Goal: Task Accomplishment & Management: Use online tool/utility

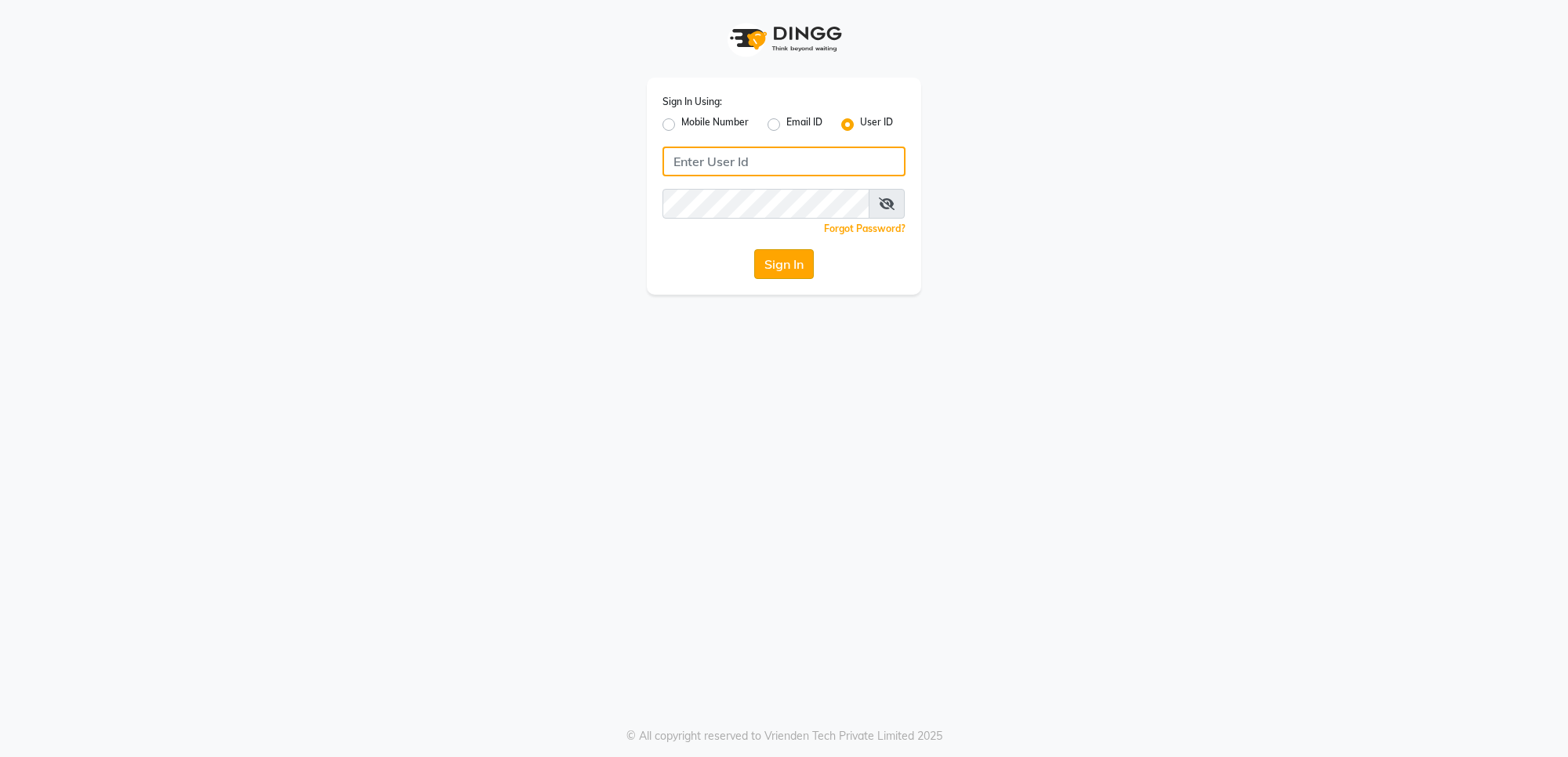
type input "e1782-14"
click at [809, 263] on button "Sign In" at bounding box center [784, 264] width 59 height 30
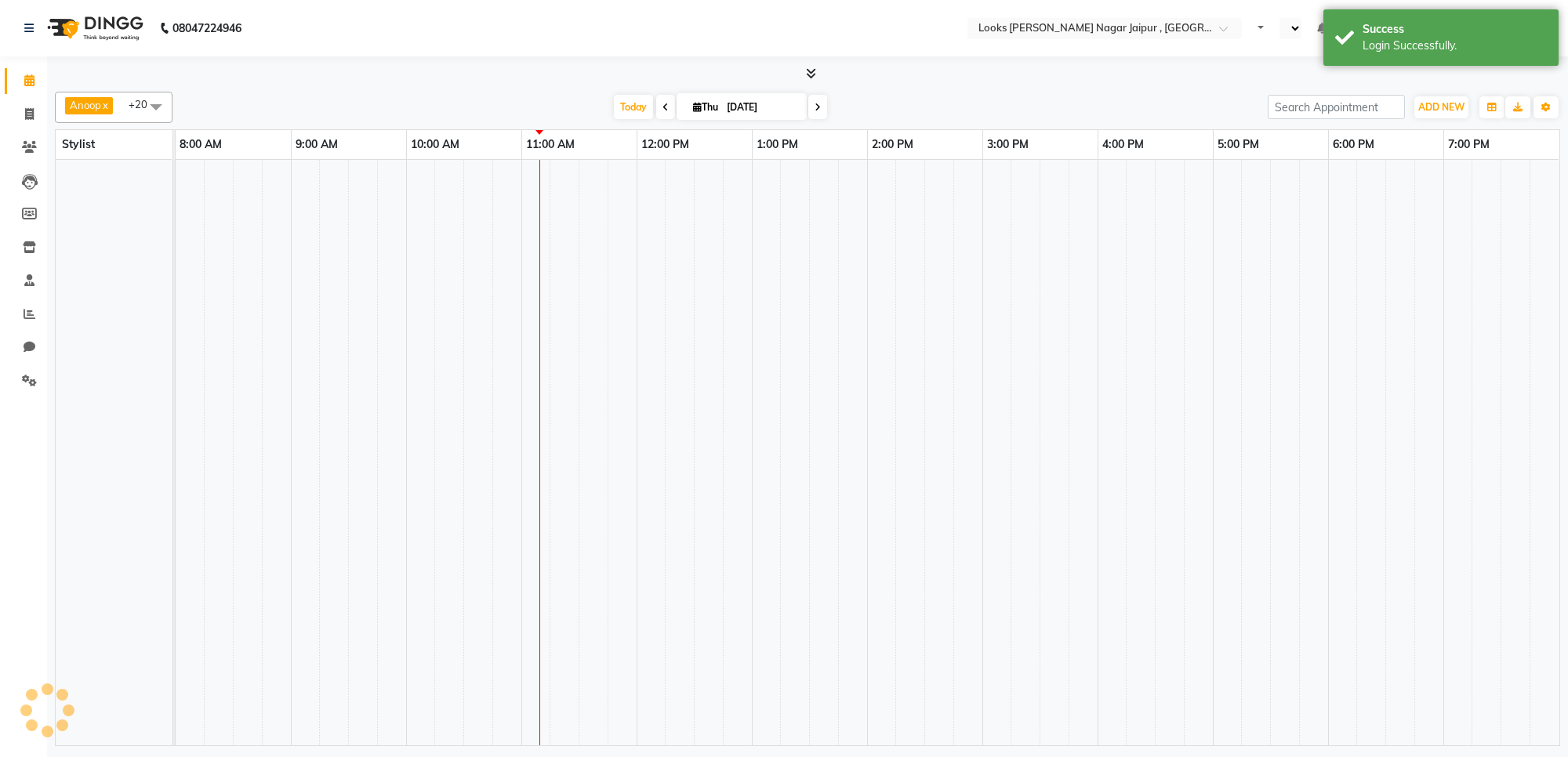
select select "en"
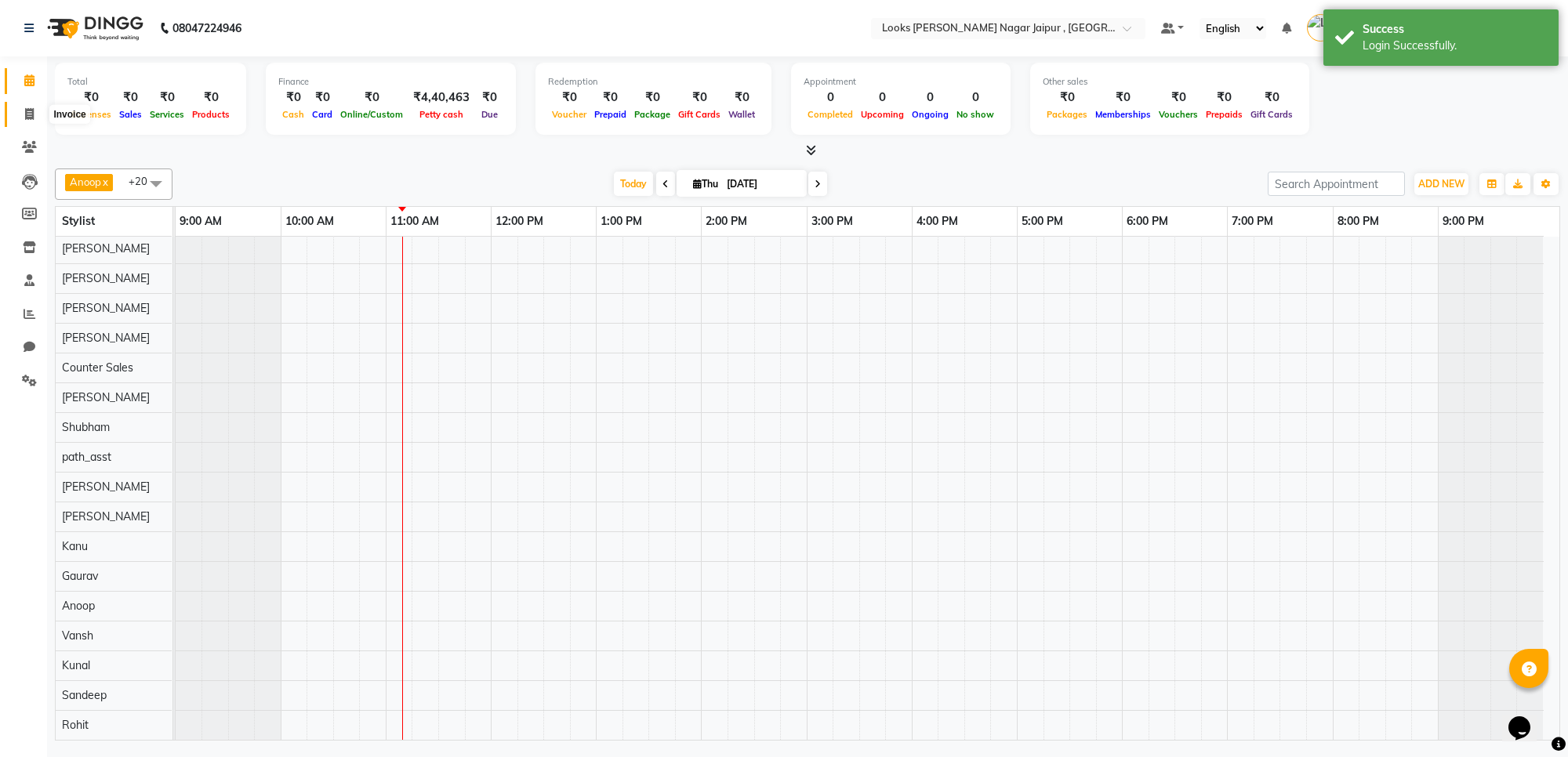
click at [18, 103] on link "Invoice" at bounding box center [23, 115] width 38 height 26
select select "service"
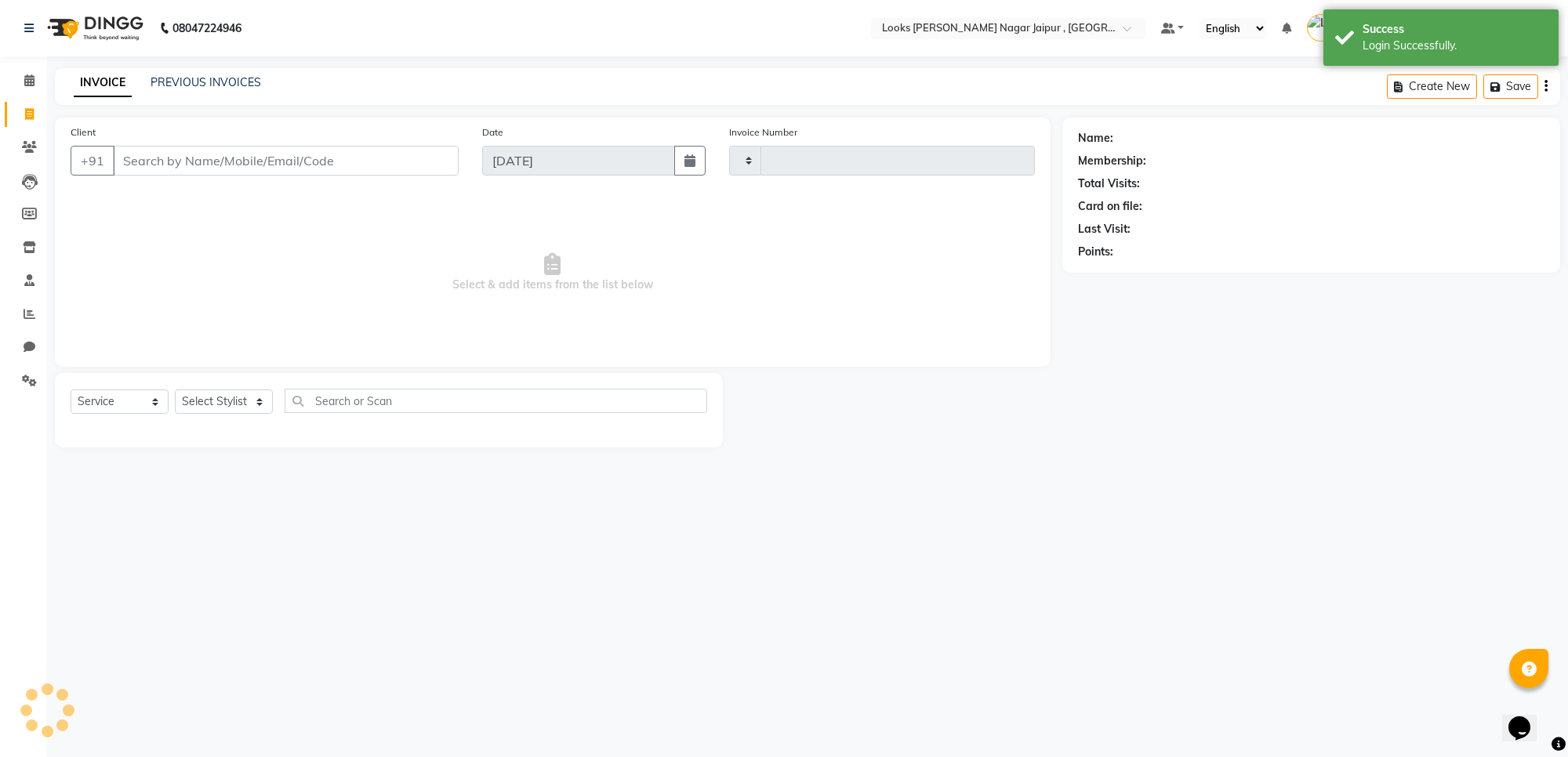
type input "3515"
select select "4317"
click at [185, 172] on input "Client" at bounding box center [285, 161] width 346 height 30
click at [206, 155] on input "Client" at bounding box center [285, 161] width 346 height 30
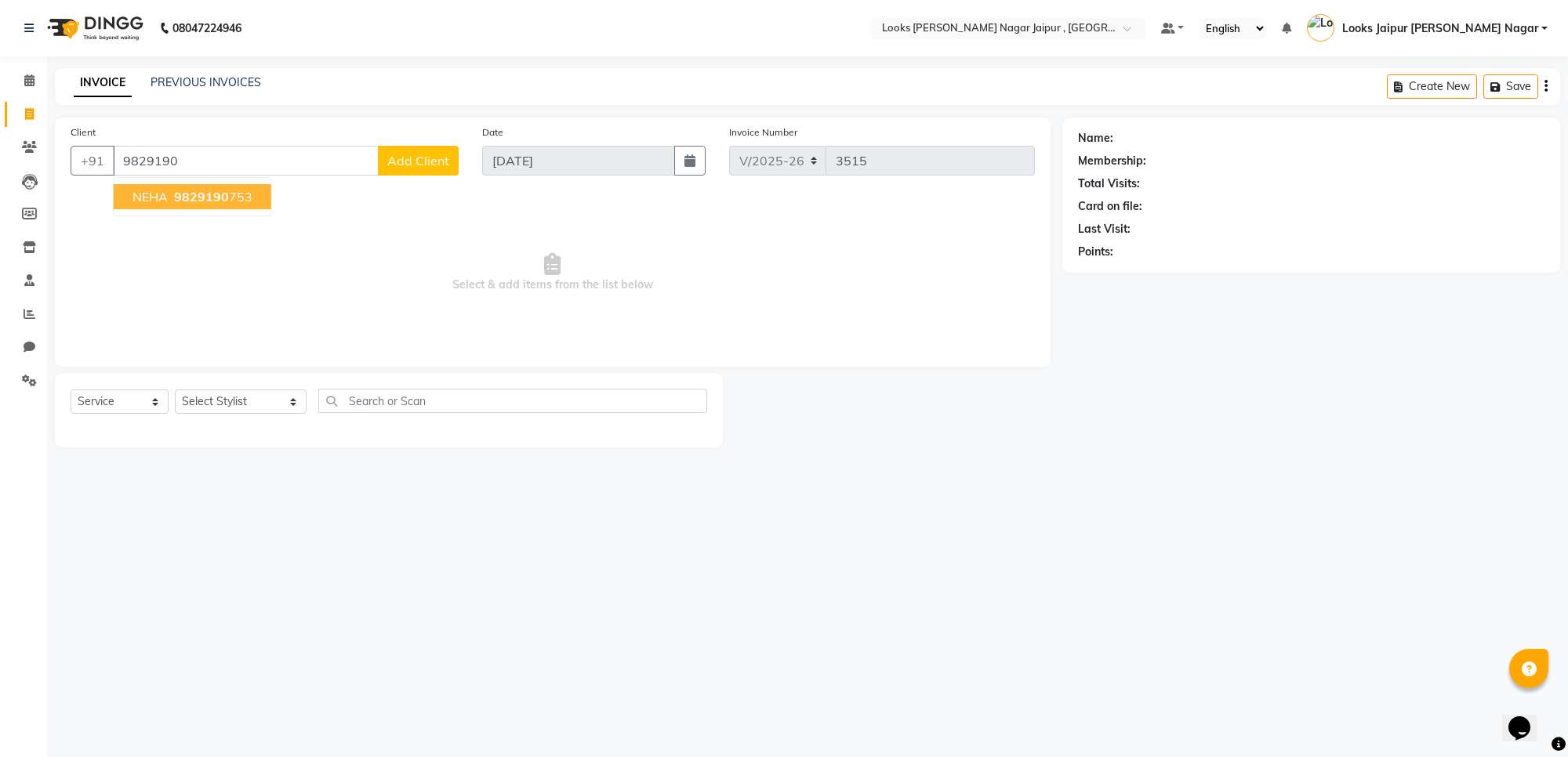
click at [188, 187] on button "NEHA 9829190 753" at bounding box center [193, 197] width 158 height 25
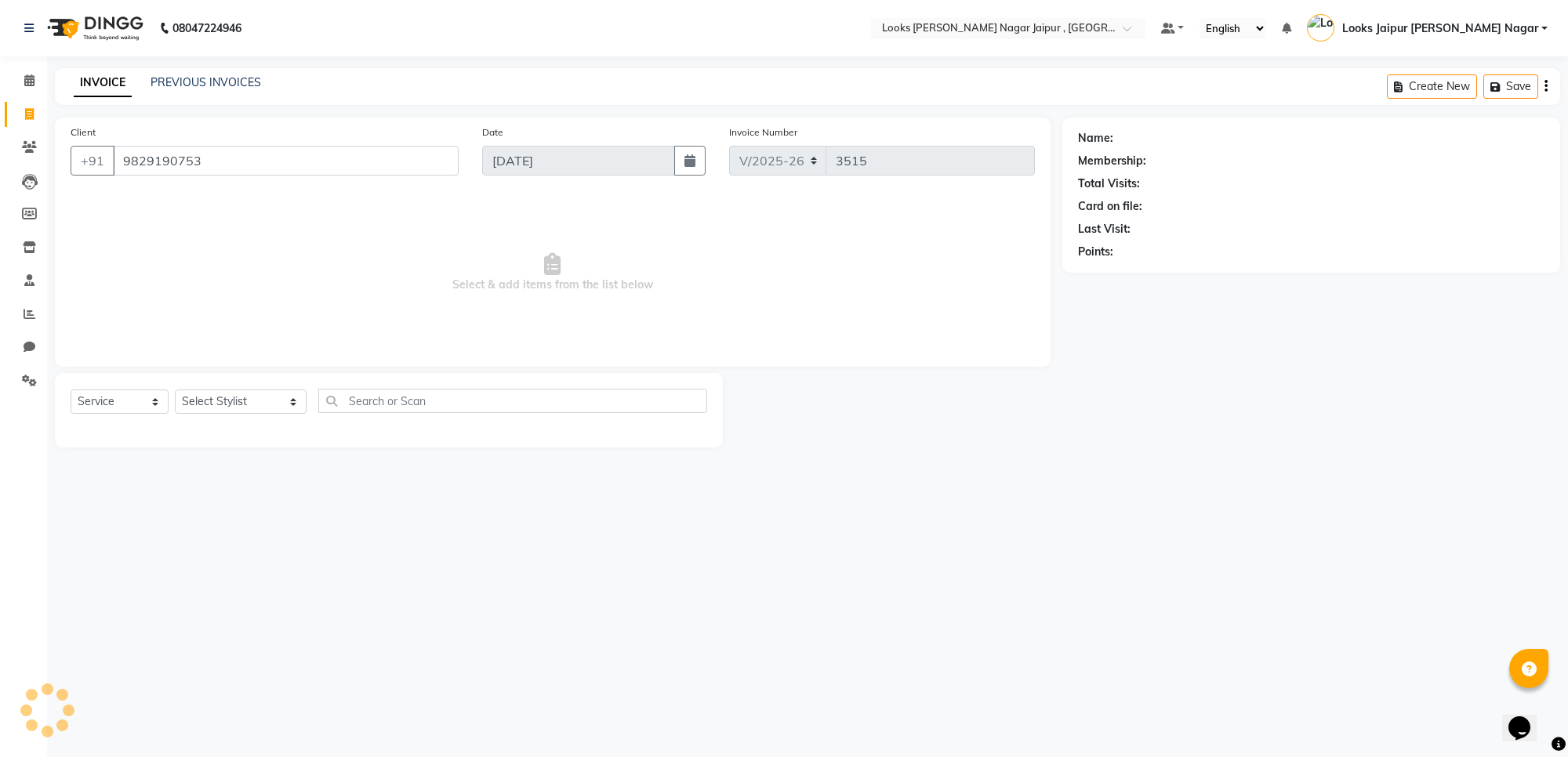
type input "9829190753"
select select "1: Object"
click at [213, 410] on select "Select Stylist [PERSON_NAME] art Anoop [PERSON_NAME] Counter Sales [PERSON_NAME…" at bounding box center [240, 401] width 131 height 24
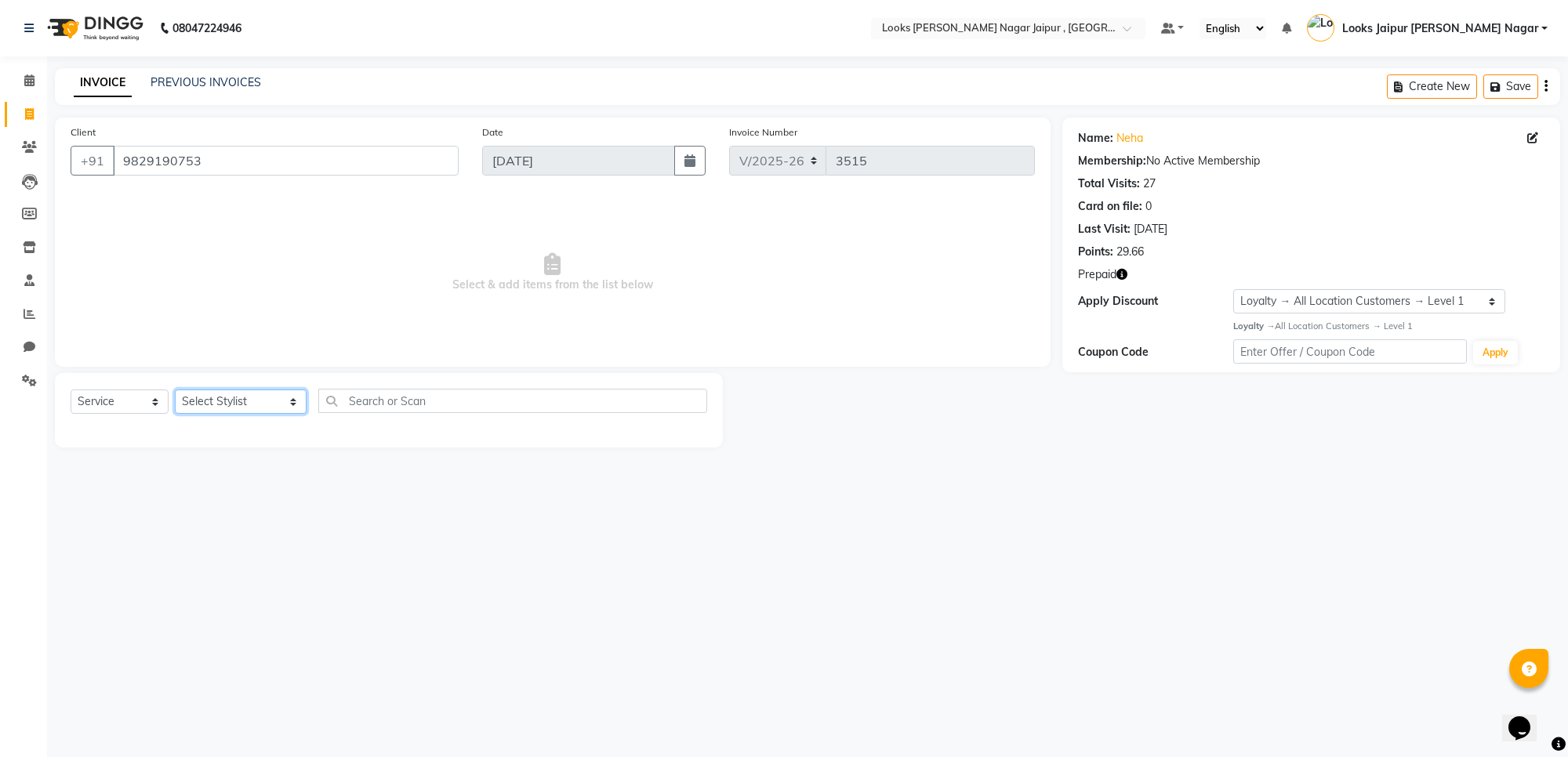
select select "29912"
click at [175, 389] on select "Select Stylist [PERSON_NAME] art Anoop [PERSON_NAME] Counter Sales [PERSON_NAME…" at bounding box center [240, 401] width 131 height 24
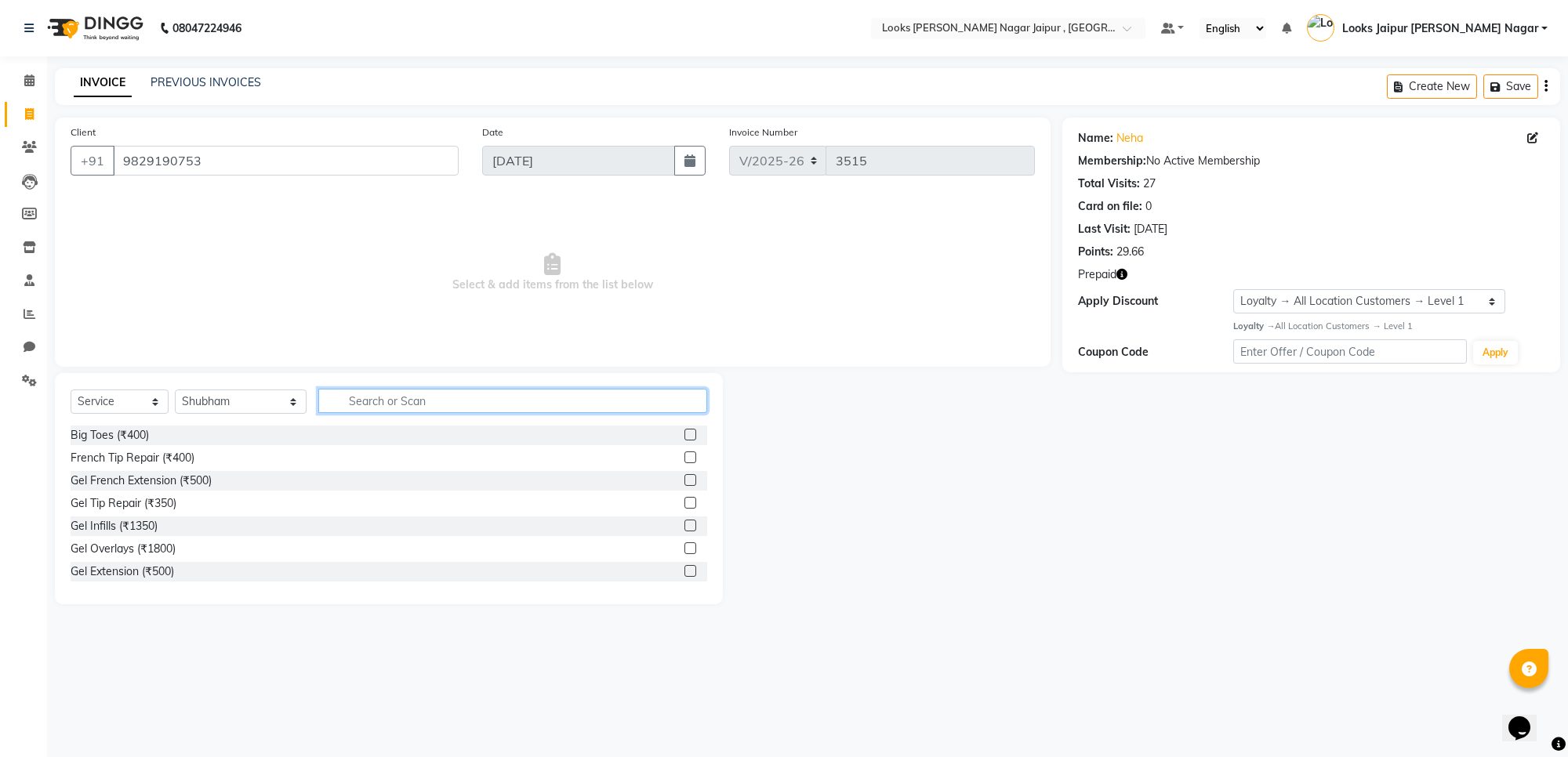
click at [392, 406] on input "text" at bounding box center [513, 401] width 389 height 24
type input "cut"
click at [684, 456] on label at bounding box center [690, 457] width 12 height 12
click at [684, 456] on input "checkbox" at bounding box center [689, 458] width 10 height 10
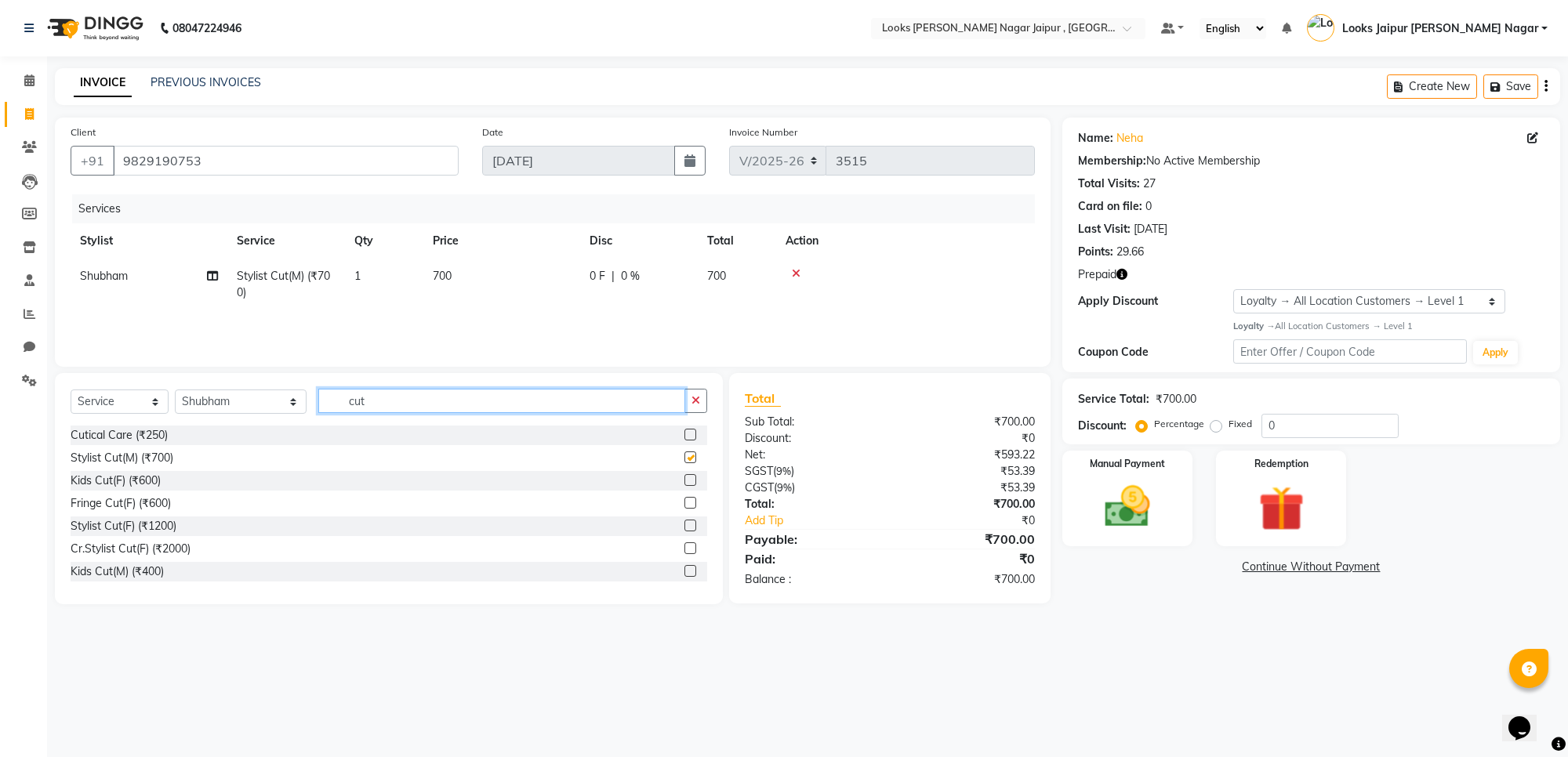
click at [534, 402] on input "cut" at bounding box center [501, 401] width 367 height 24
checkbox input "false"
type input "c"
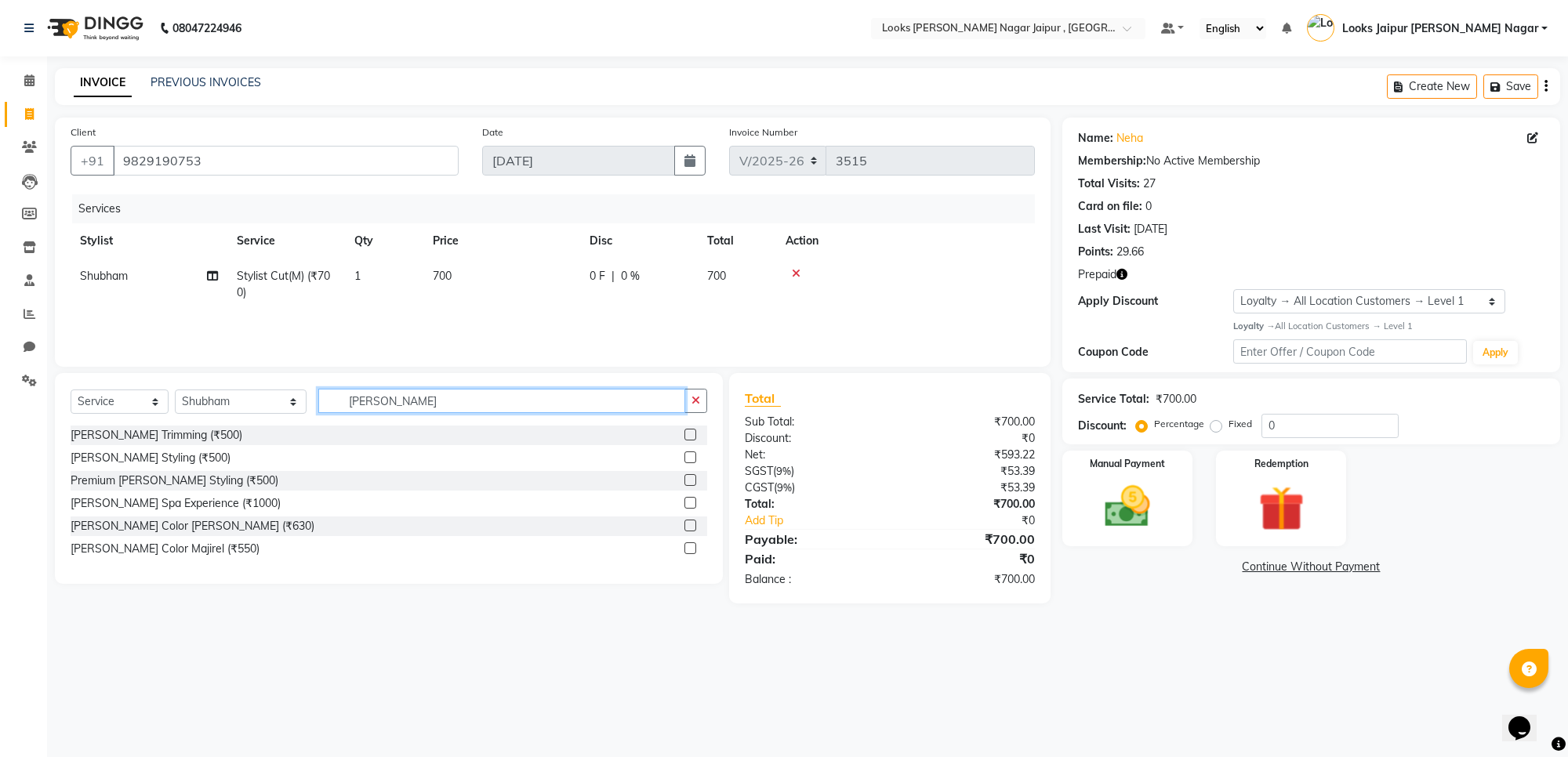
type input "[PERSON_NAME]"
click at [688, 432] on label at bounding box center [690, 435] width 12 height 12
click at [688, 432] on input "checkbox" at bounding box center [689, 435] width 10 height 10
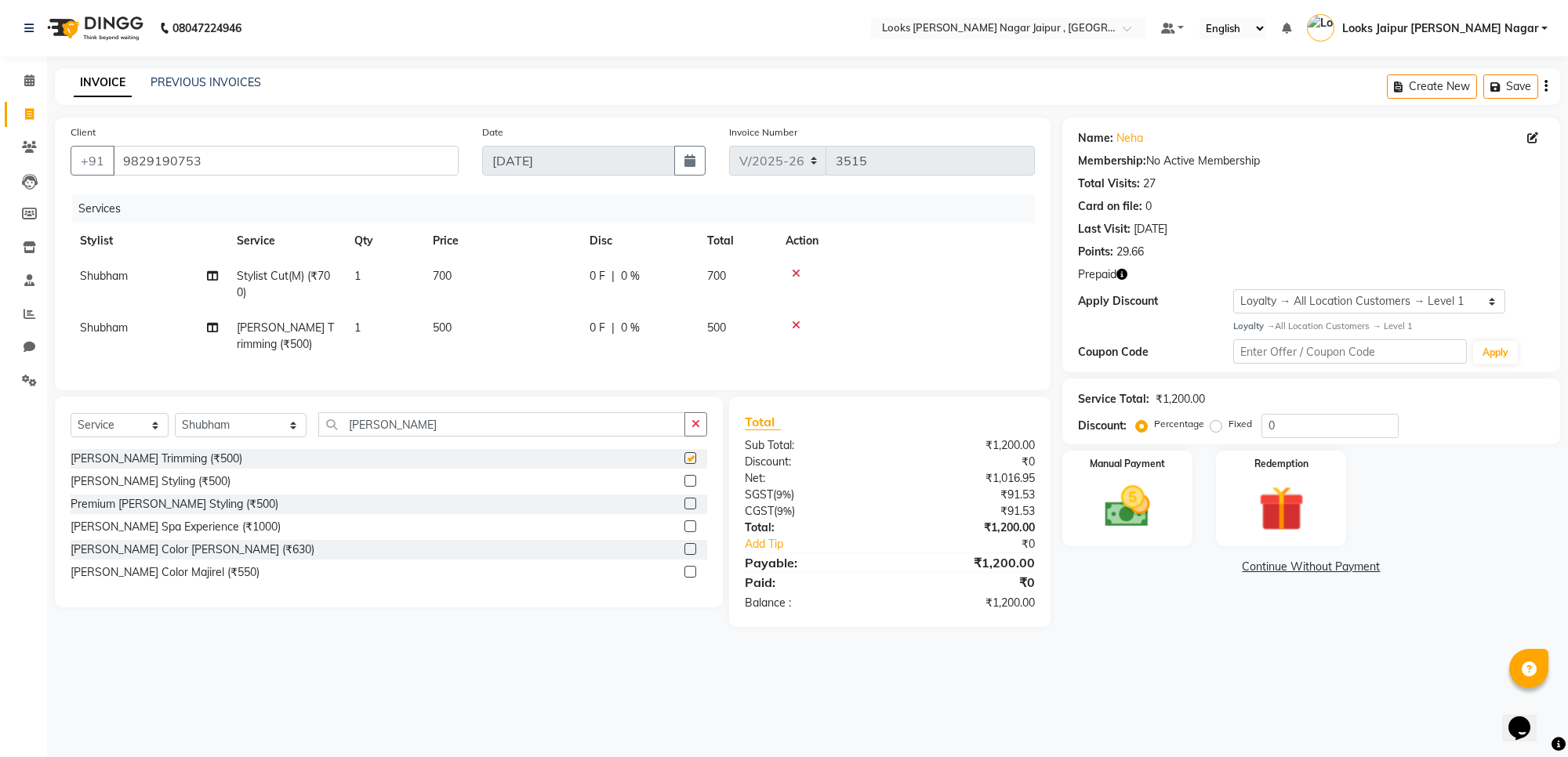
checkbox input "false"
click at [502, 337] on td "500" at bounding box center [501, 336] width 157 height 52
select select "29912"
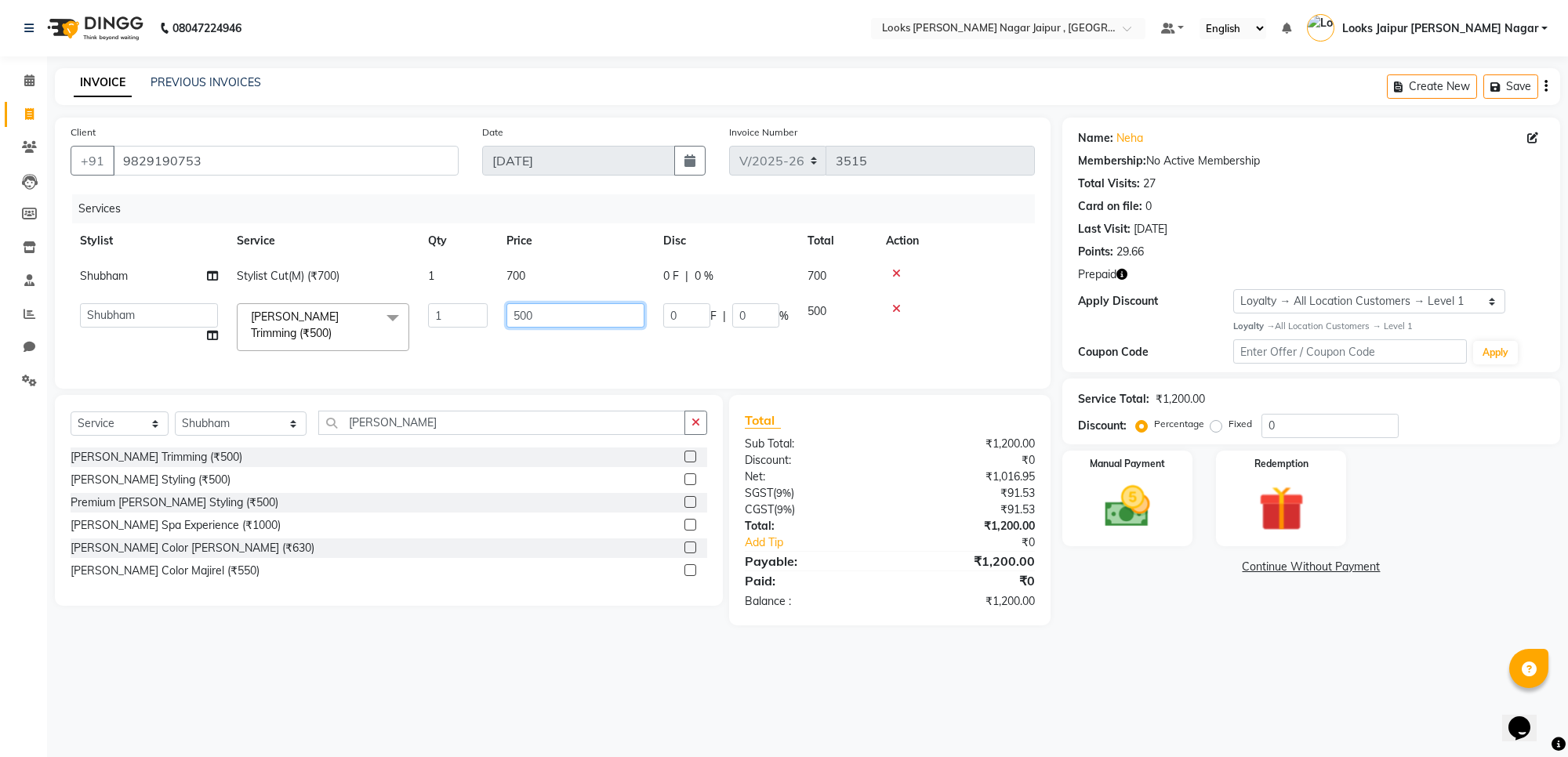
click at [566, 321] on input "500" at bounding box center [575, 315] width 138 height 24
type input "5"
type input "300"
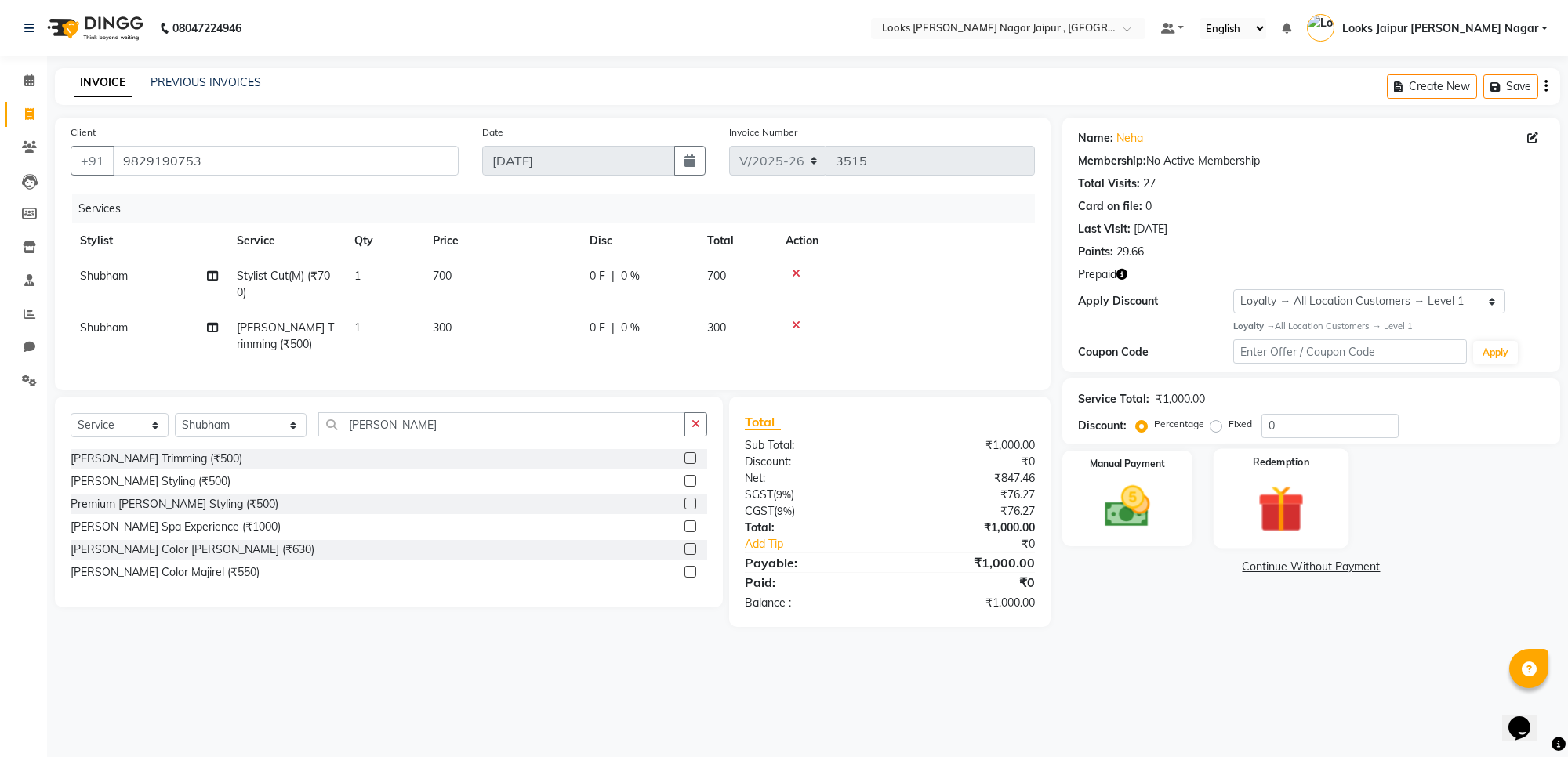
drag, startPoint x: 1217, startPoint y: 660, endPoint x: 1289, endPoint y: 494, distance: 180.9
click at [1220, 656] on div "08047224946 Select Location × Looks [PERSON_NAME] Nagar Jaipur , Jaipur Default…" at bounding box center [784, 378] width 1568 height 757
click at [1123, 272] on icon "button" at bounding box center [1121, 273] width 11 height 11
click at [1299, 487] on img at bounding box center [1281, 509] width 77 height 58
click at [1200, 560] on span "Prepaid 1" at bounding box center [1201, 569] width 51 height 18
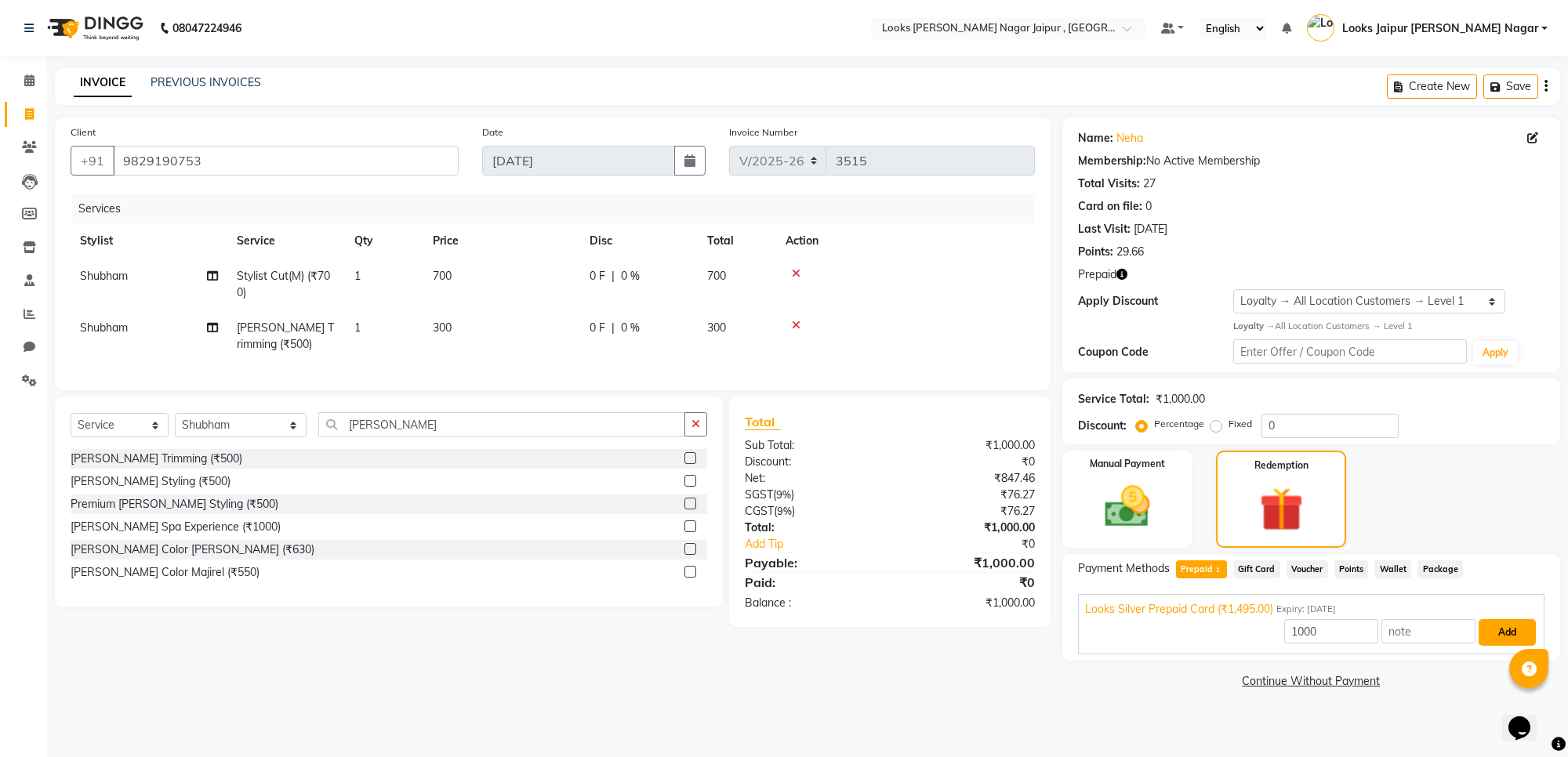
click at [1503, 633] on button "Add" at bounding box center [1507, 631] width 57 height 26
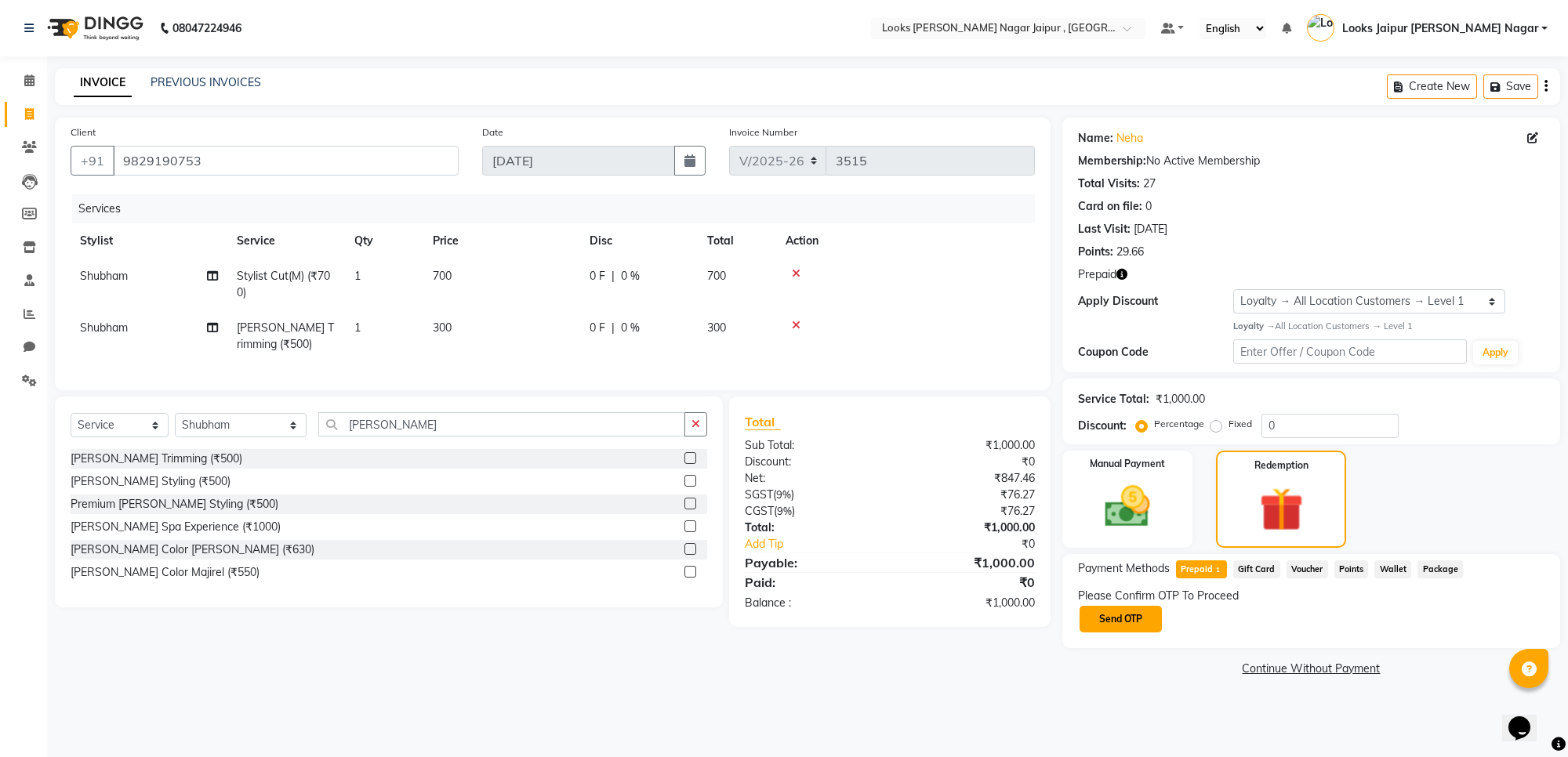
click at [1147, 615] on button "Send OTP" at bounding box center [1120, 619] width 83 height 26
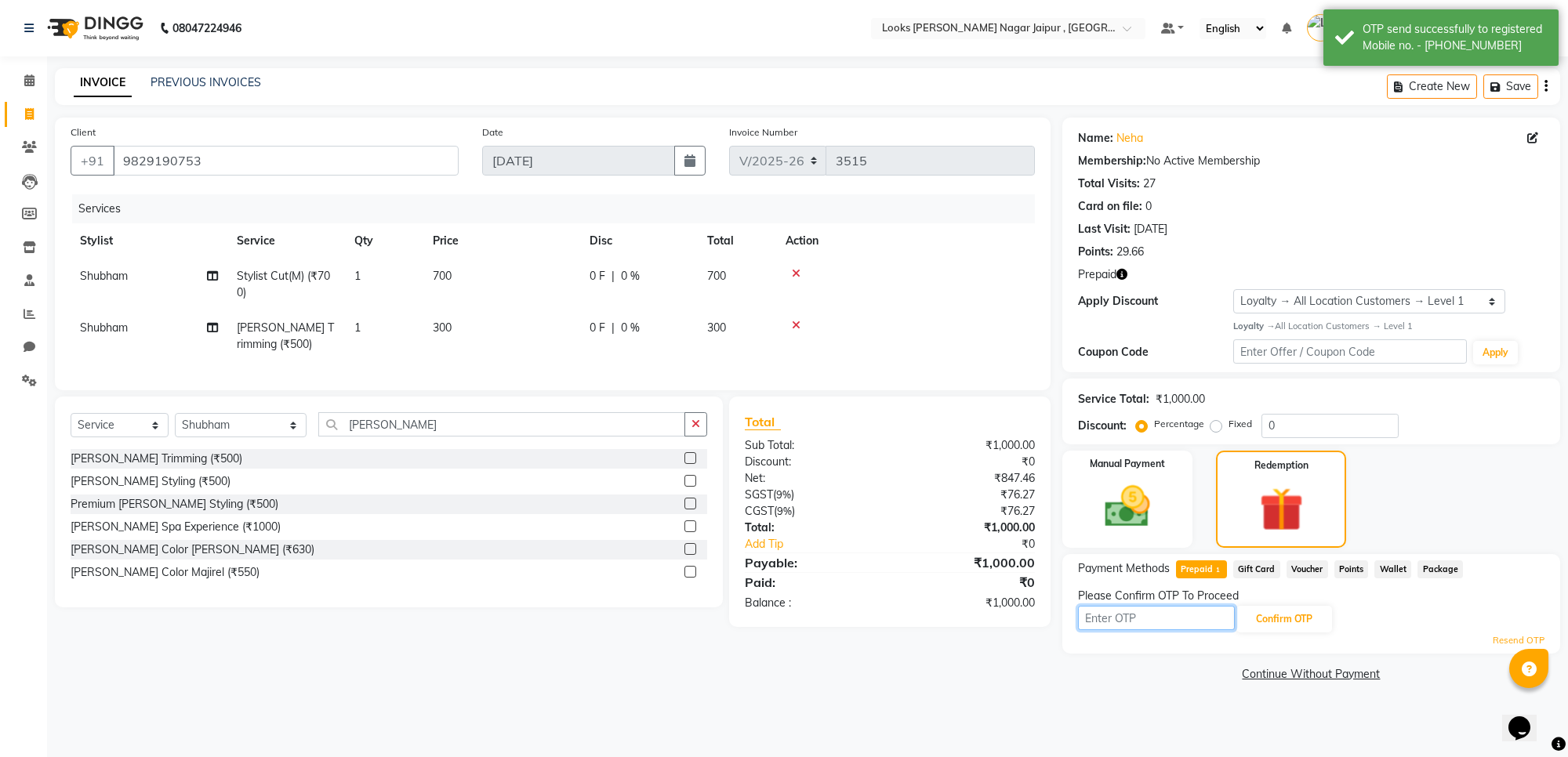
click at [1144, 615] on input "text" at bounding box center [1156, 618] width 157 height 24
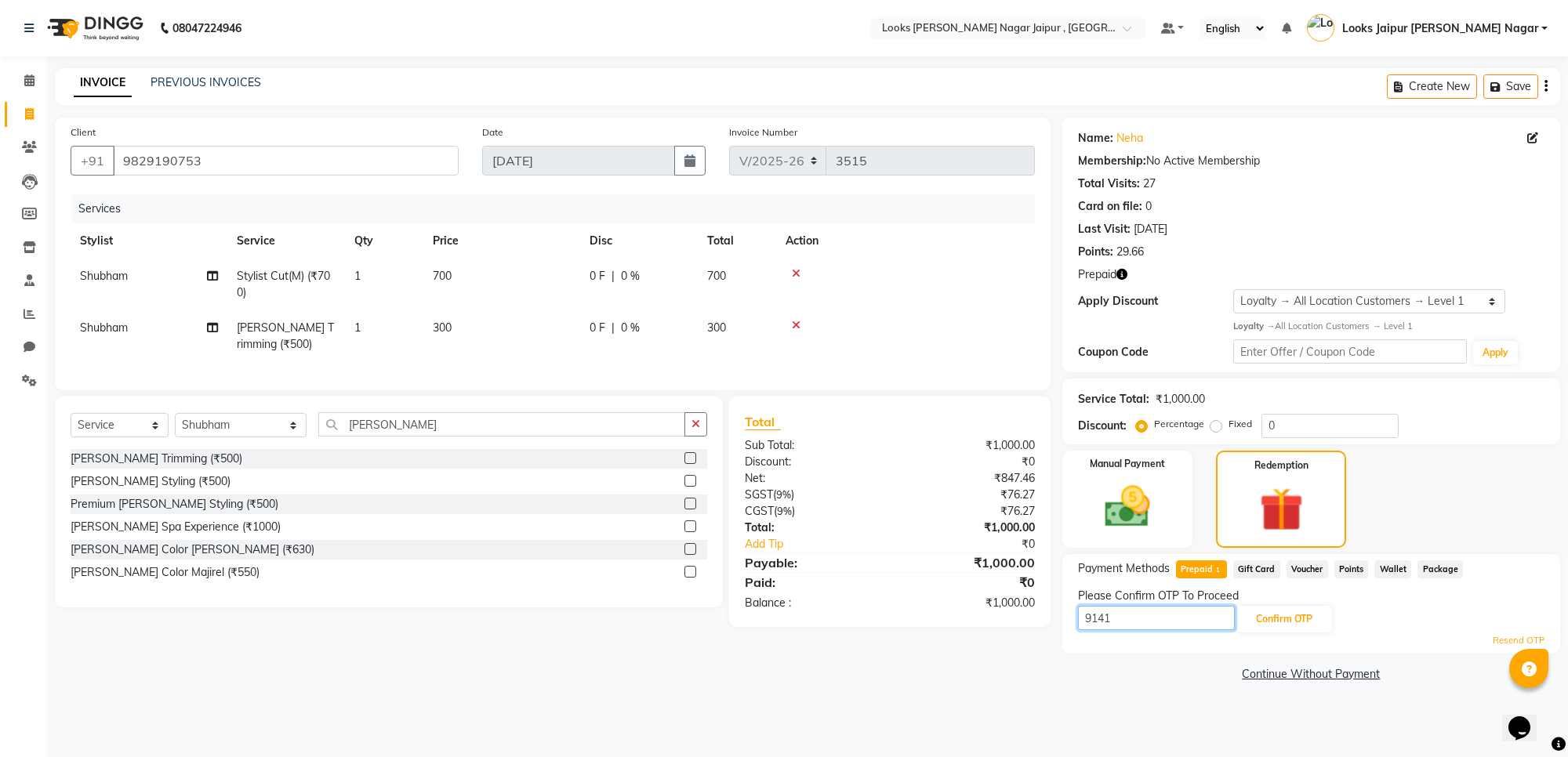
click at [1088, 622] on input "9141" at bounding box center [1156, 618] width 157 height 24
type input "5141"
click at [1279, 606] on button "Confirm OTP" at bounding box center [1285, 619] width 95 height 26
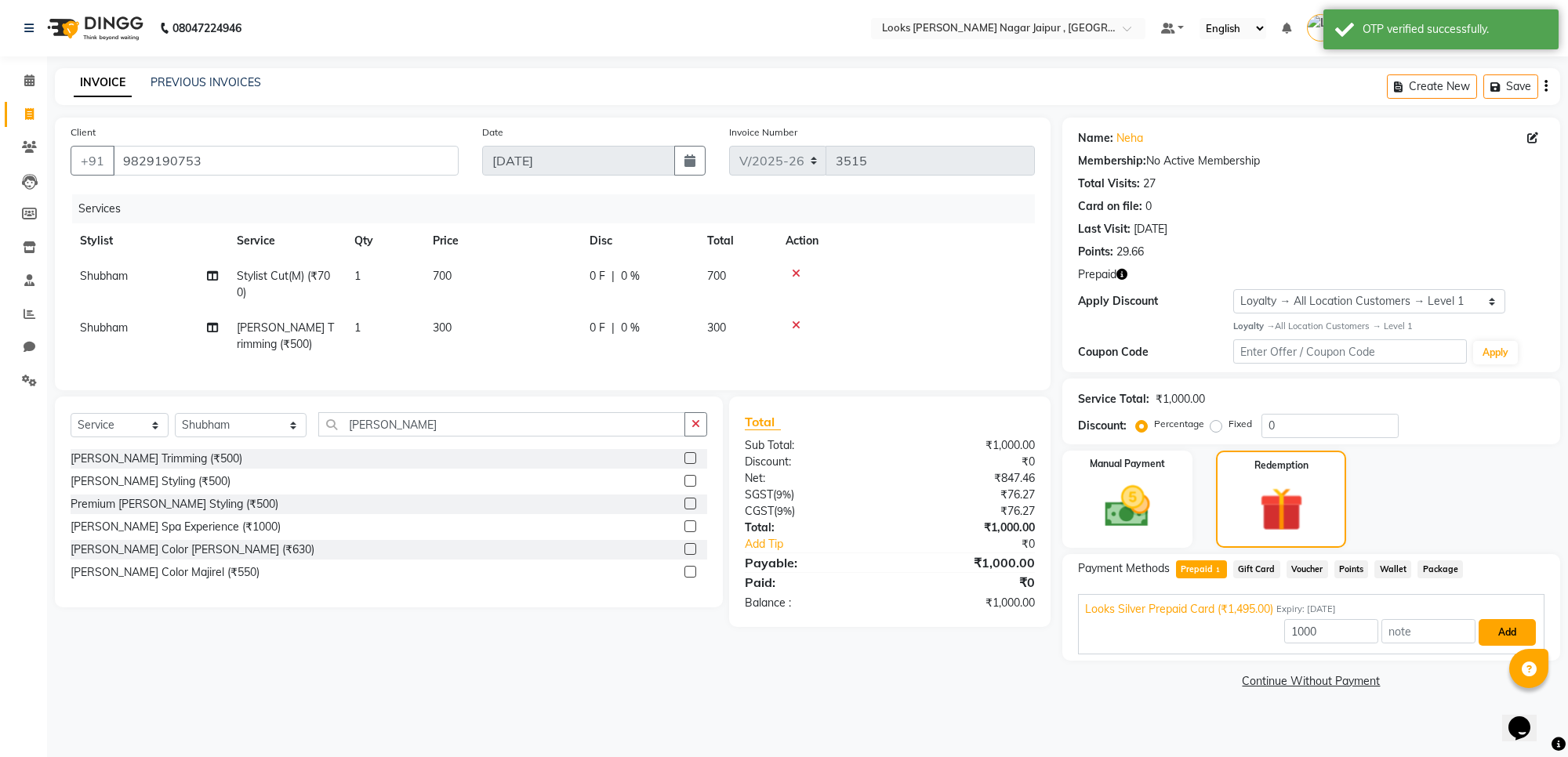
click at [1503, 630] on button "Add" at bounding box center [1507, 631] width 57 height 26
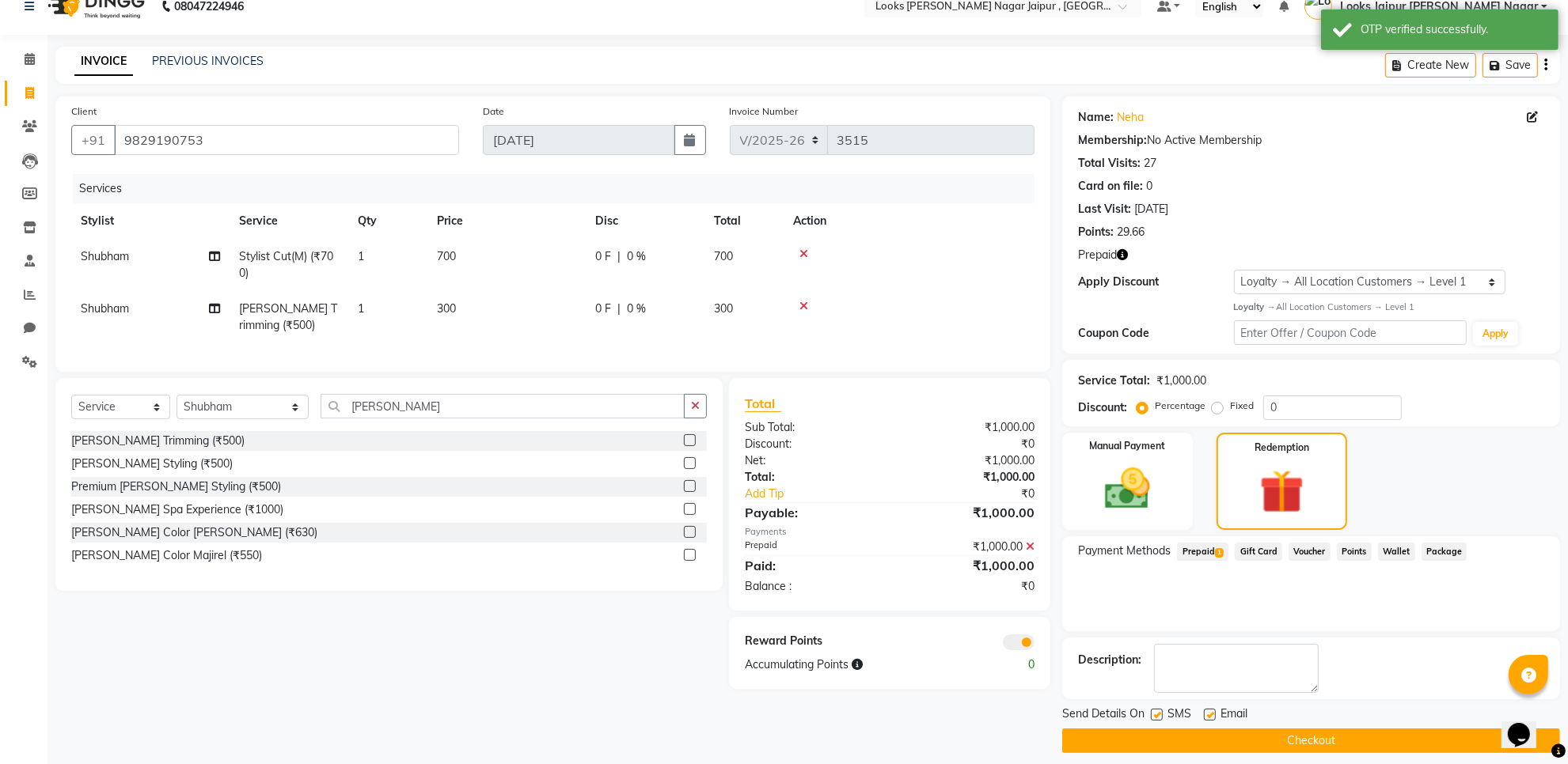
scroll to position [34, 0]
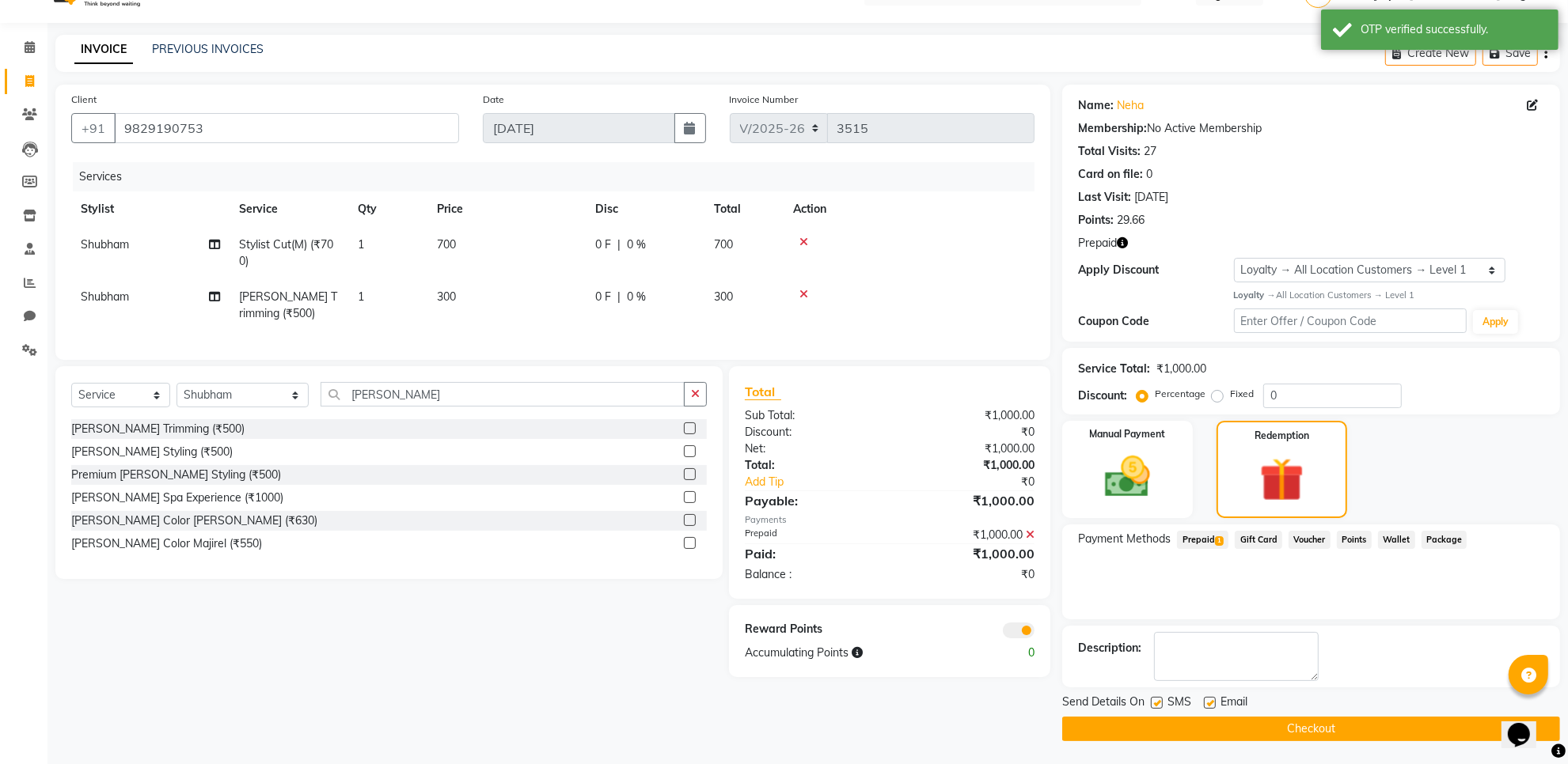
click at [1276, 735] on button "Checkout" at bounding box center [1311, 729] width 498 height 25
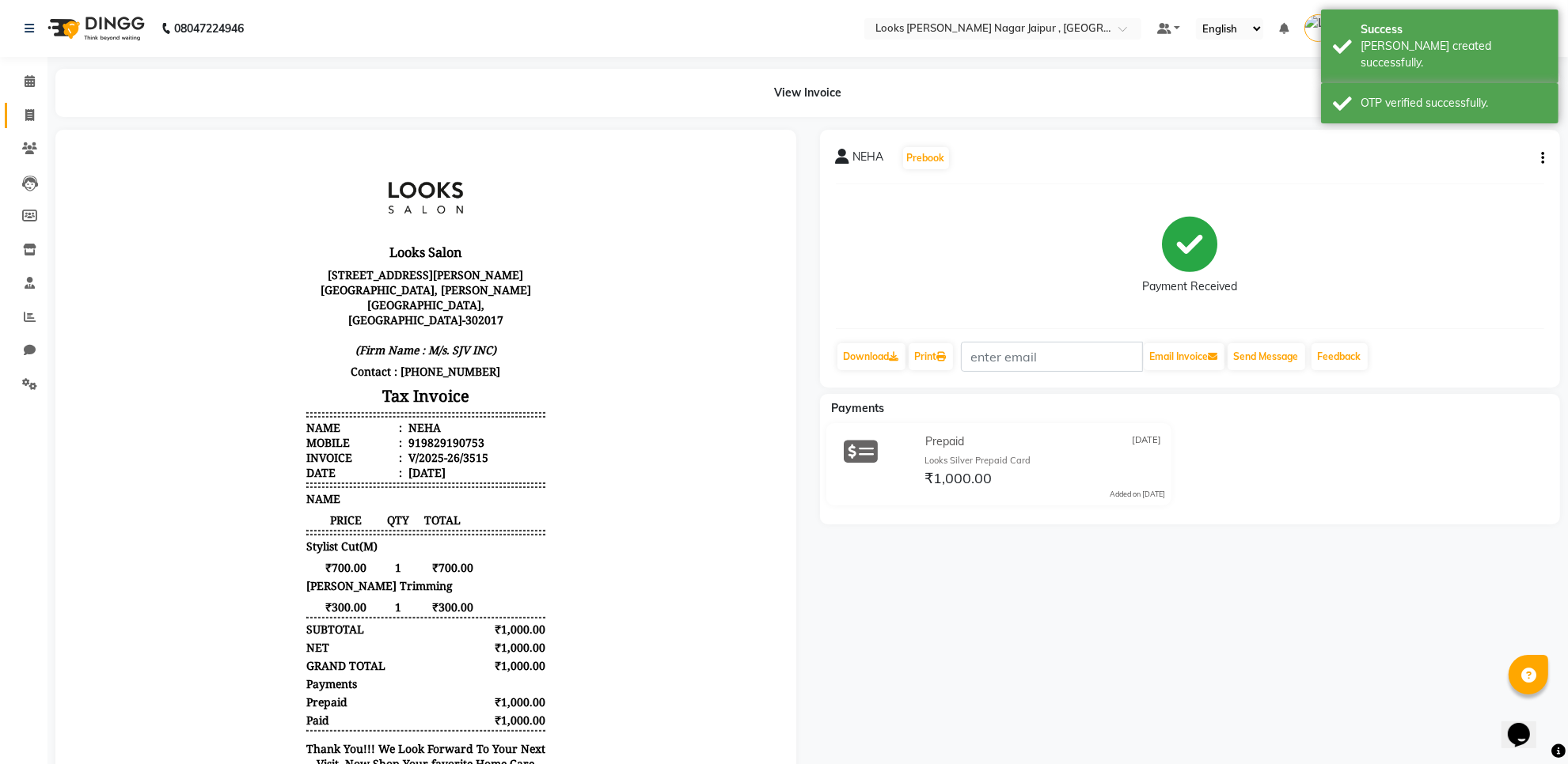
click at [23, 104] on link "Invoice" at bounding box center [24, 116] width 38 height 27
select select "service"
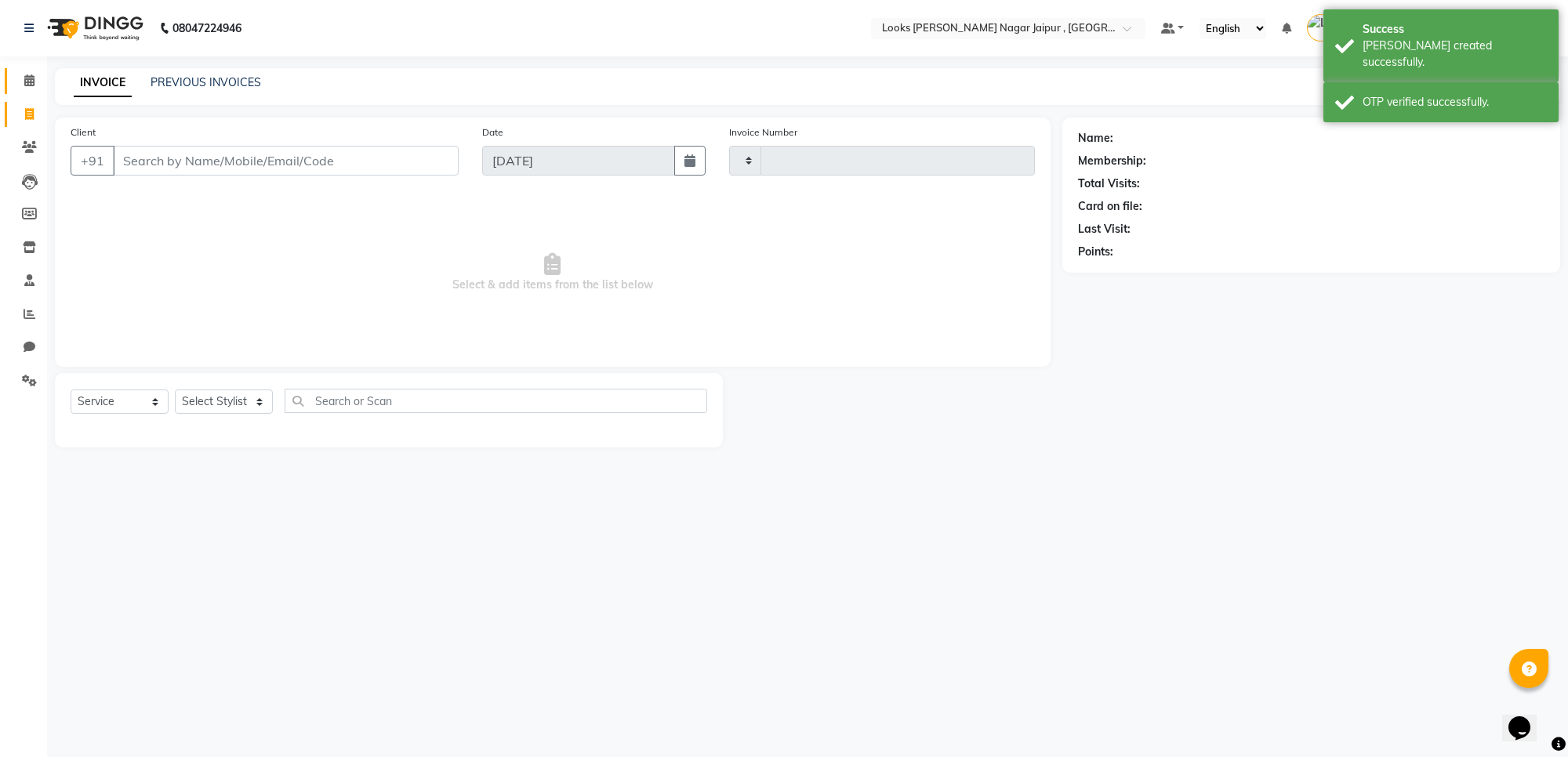
type input "3516"
select select "4317"
click at [24, 83] on icon at bounding box center [29, 81] width 10 height 12
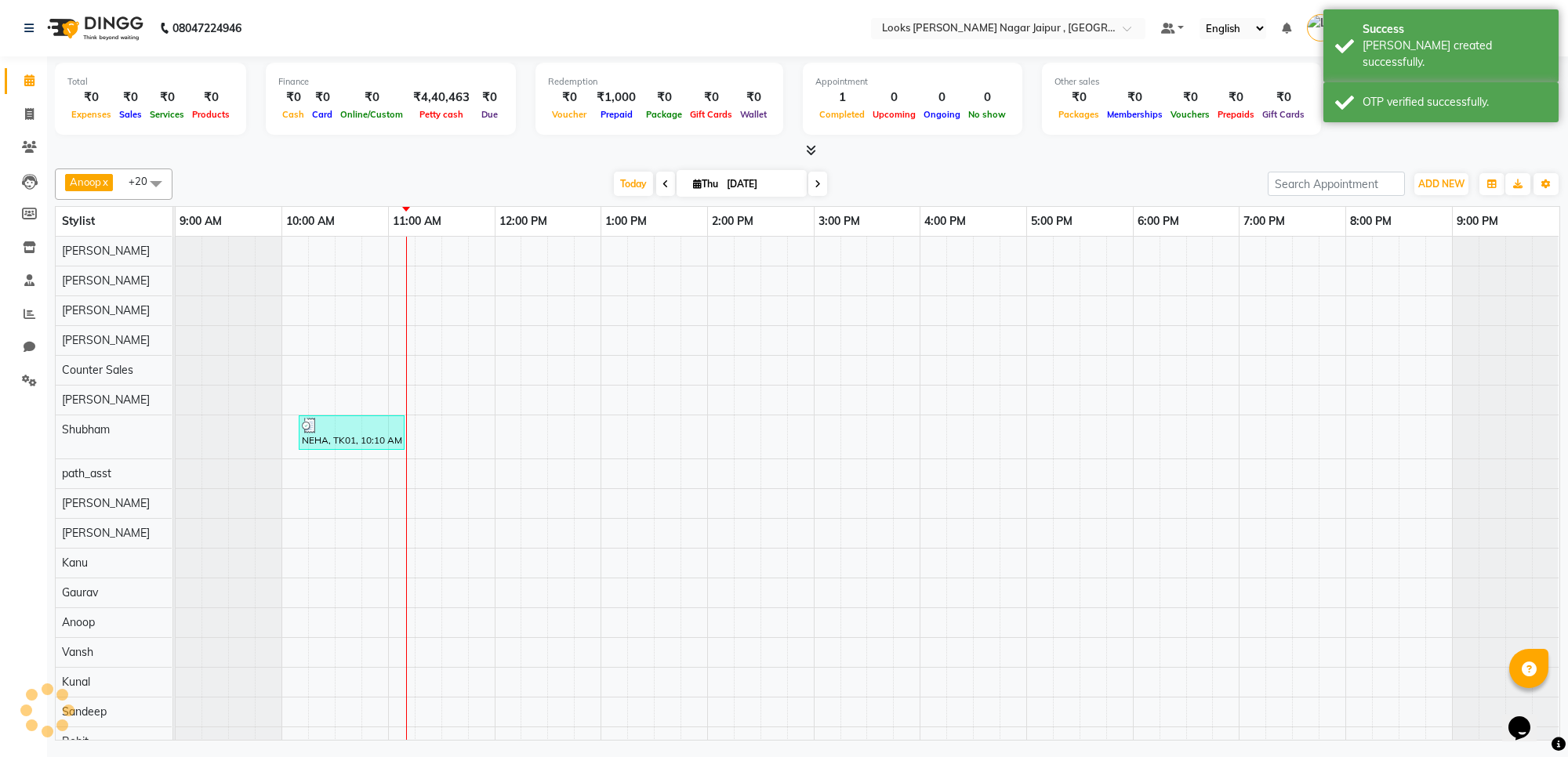
click at [304, 165] on div "Anoop x Aryan x [PERSON_NAME] x Counter Sales x [PERSON_NAME] x Kunal x [PERSON…" at bounding box center [807, 451] width 1506 height 579
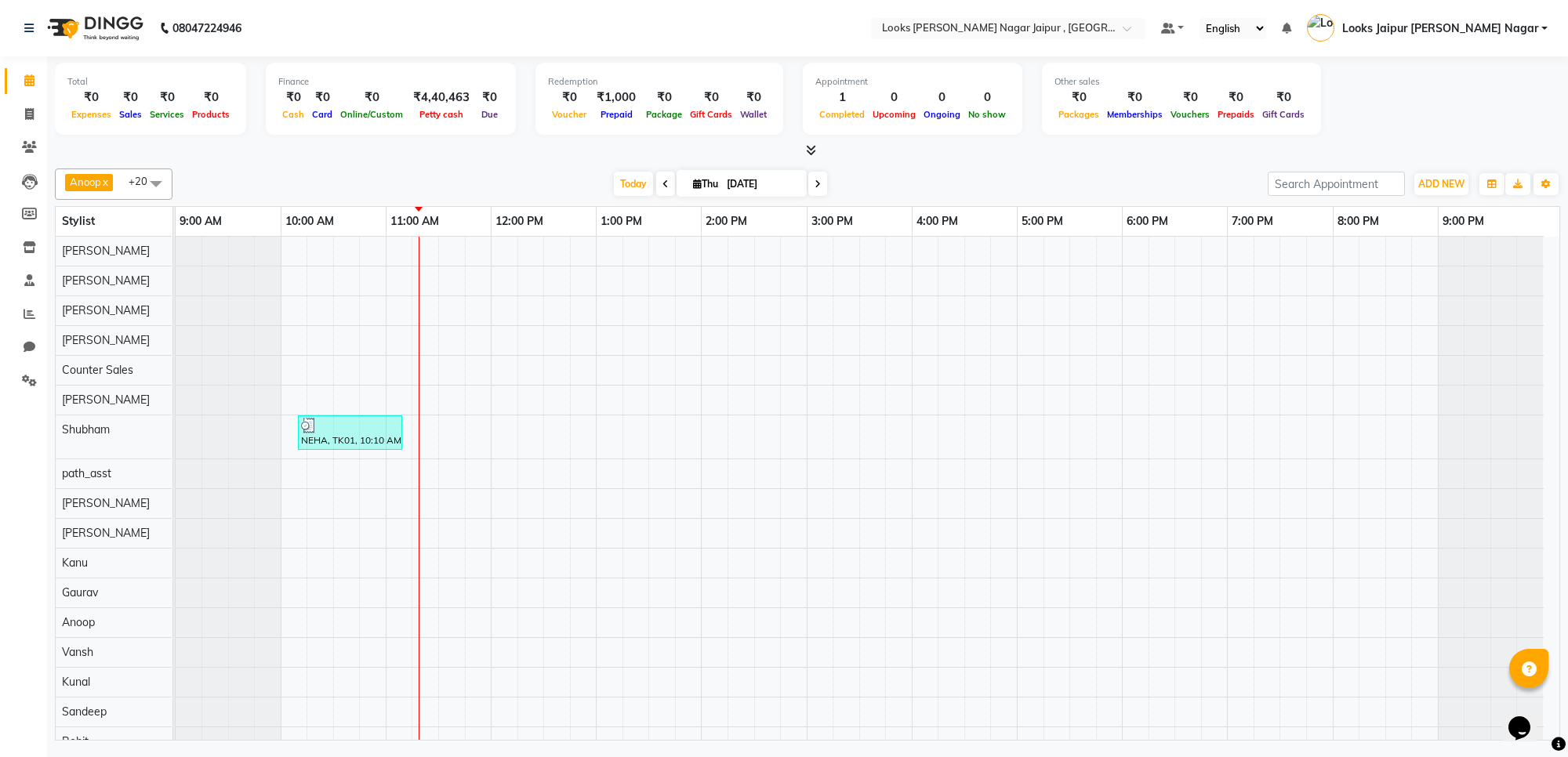
click at [816, 144] on icon at bounding box center [811, 150] width 10 height 12
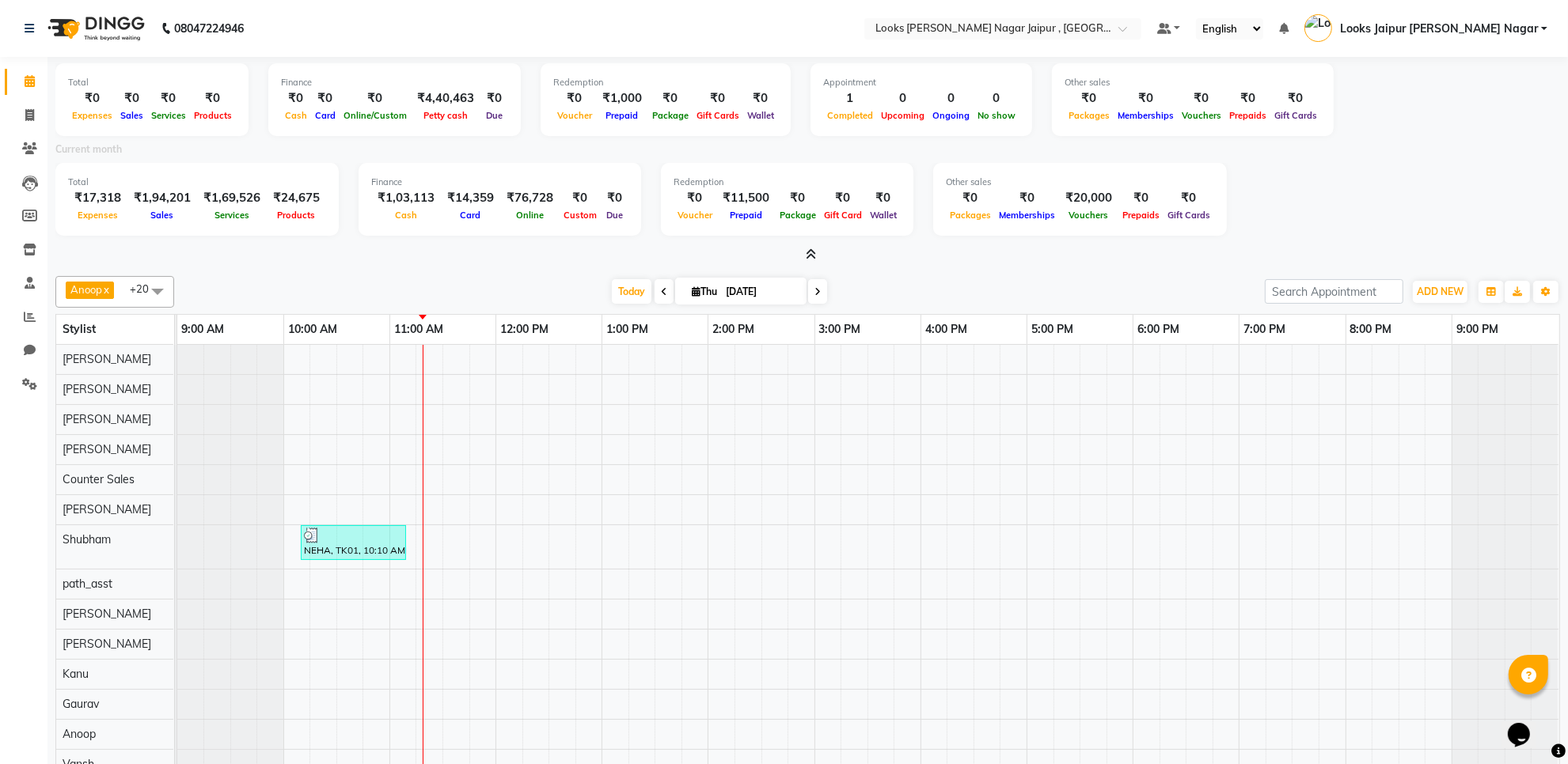
click at [815, 246] on span at bounding box center [808, 254] width 17 height 17
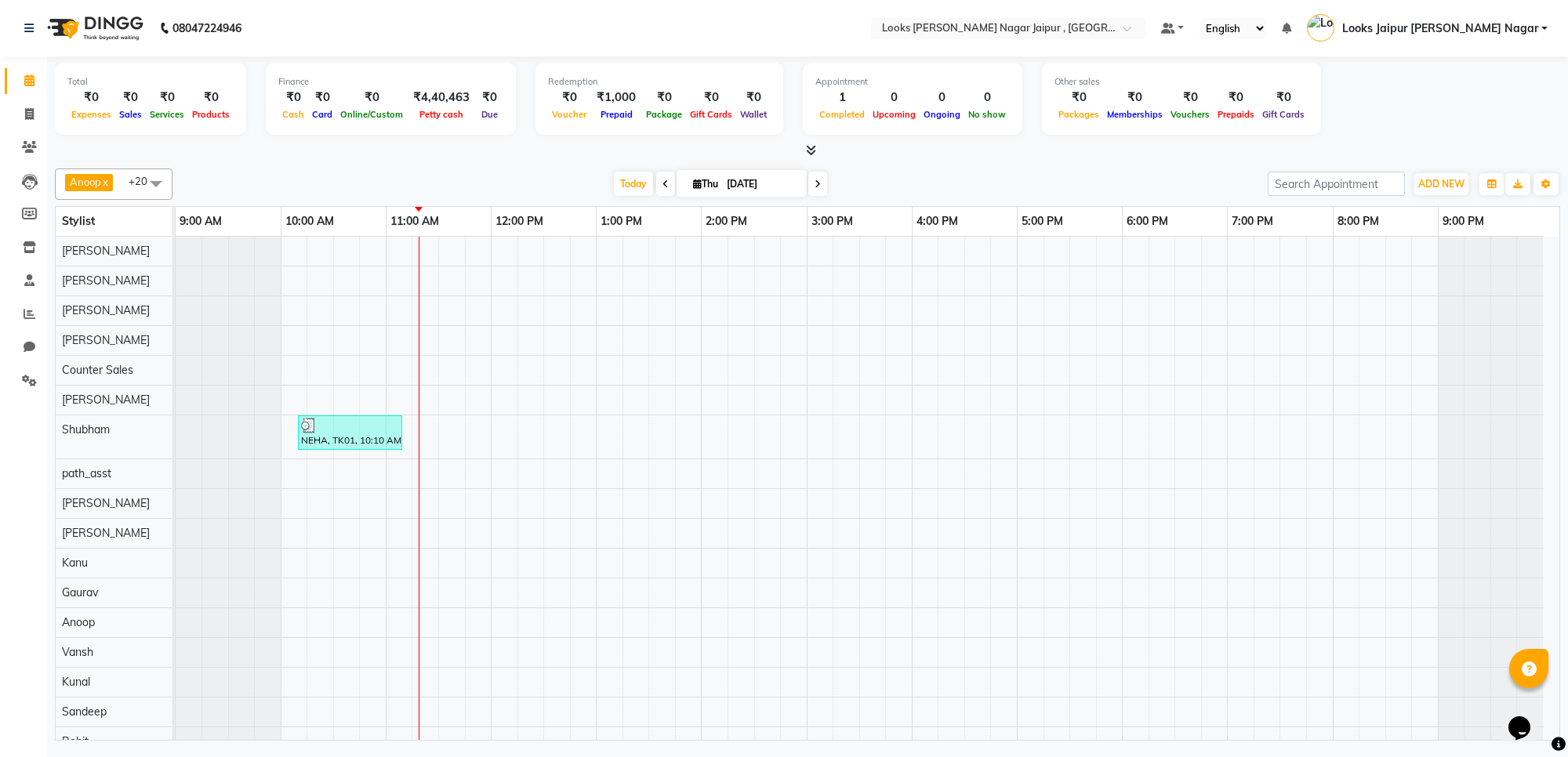
click at [910, 163] on div "Anoop x Aryan x [PERSON_NAME] x Counter Sales x [PERSON_NAME] x Kunal x [PERSON…" at bounding box center [807, 451] width 1506 height 579
click at [25, 118] on icon at bounding box center [29, 114] width 9 height 12
select select "service"
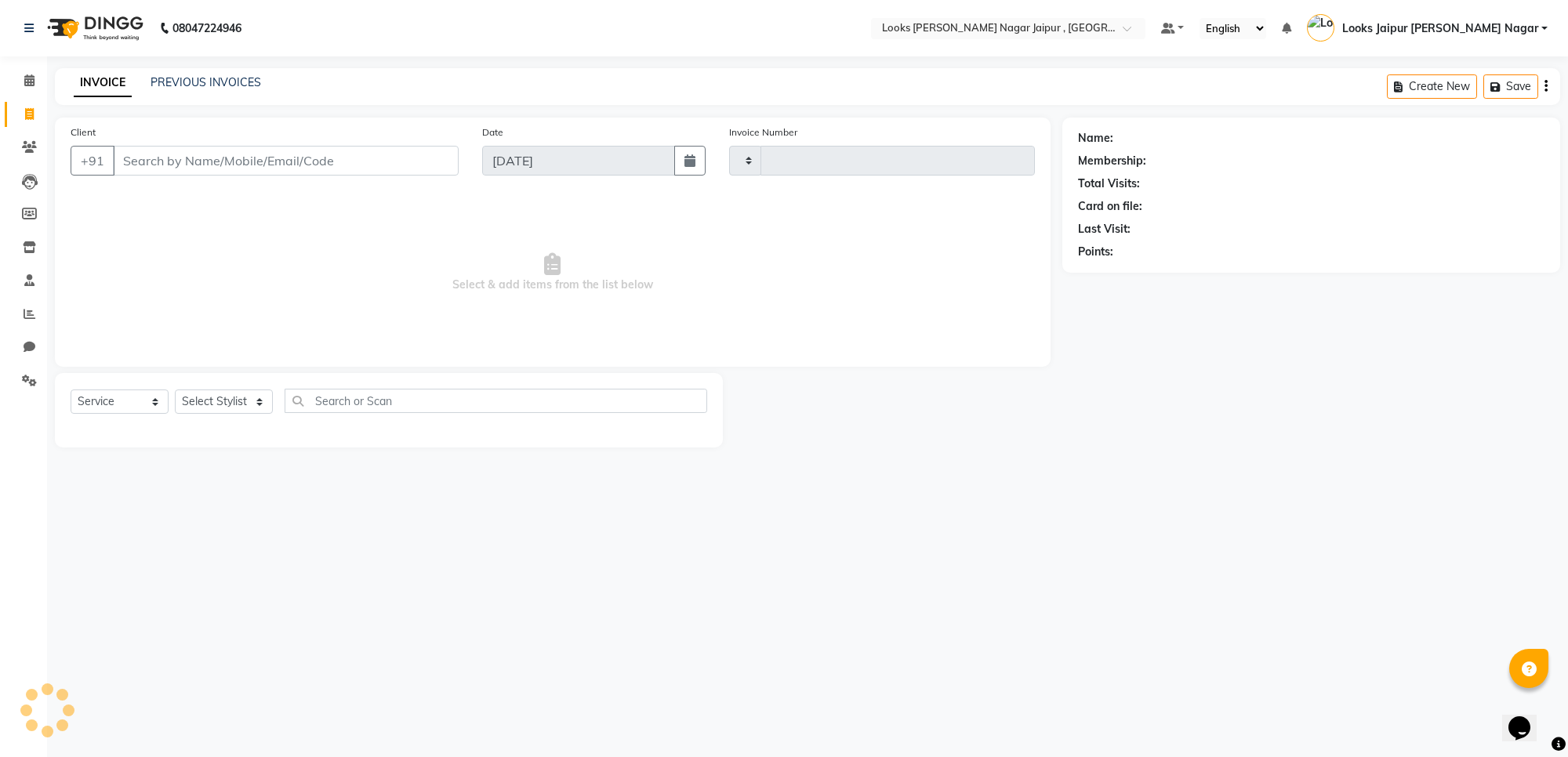
type input "3516"
select select "4317"
click at [195, 171] on input "Client" at bounding box center [285, 161] width 346 height 30
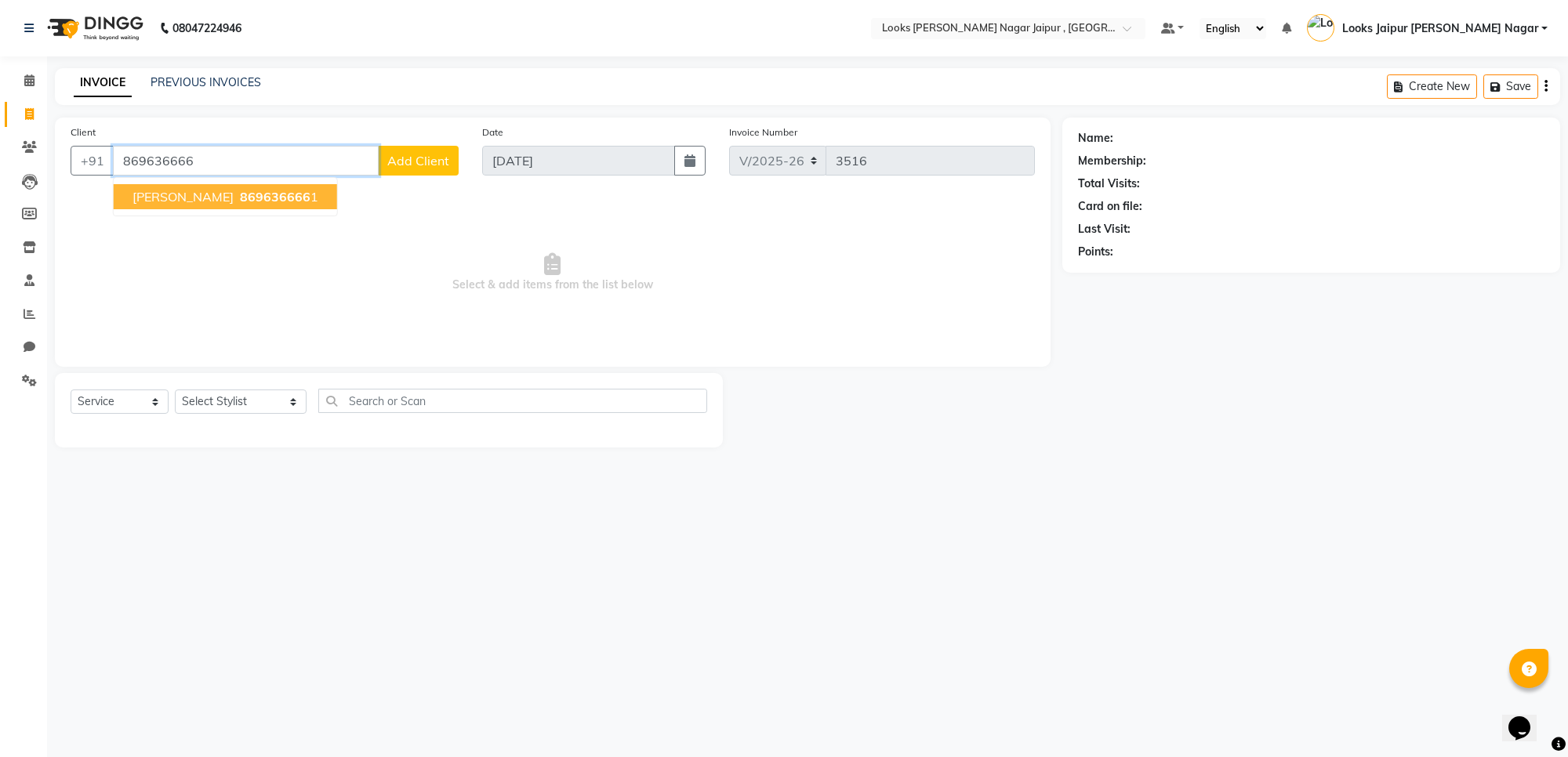
click at [240, 190] on span "869636666" at bounding box center [275, 197] width 71 height 16
type input "8696366661"
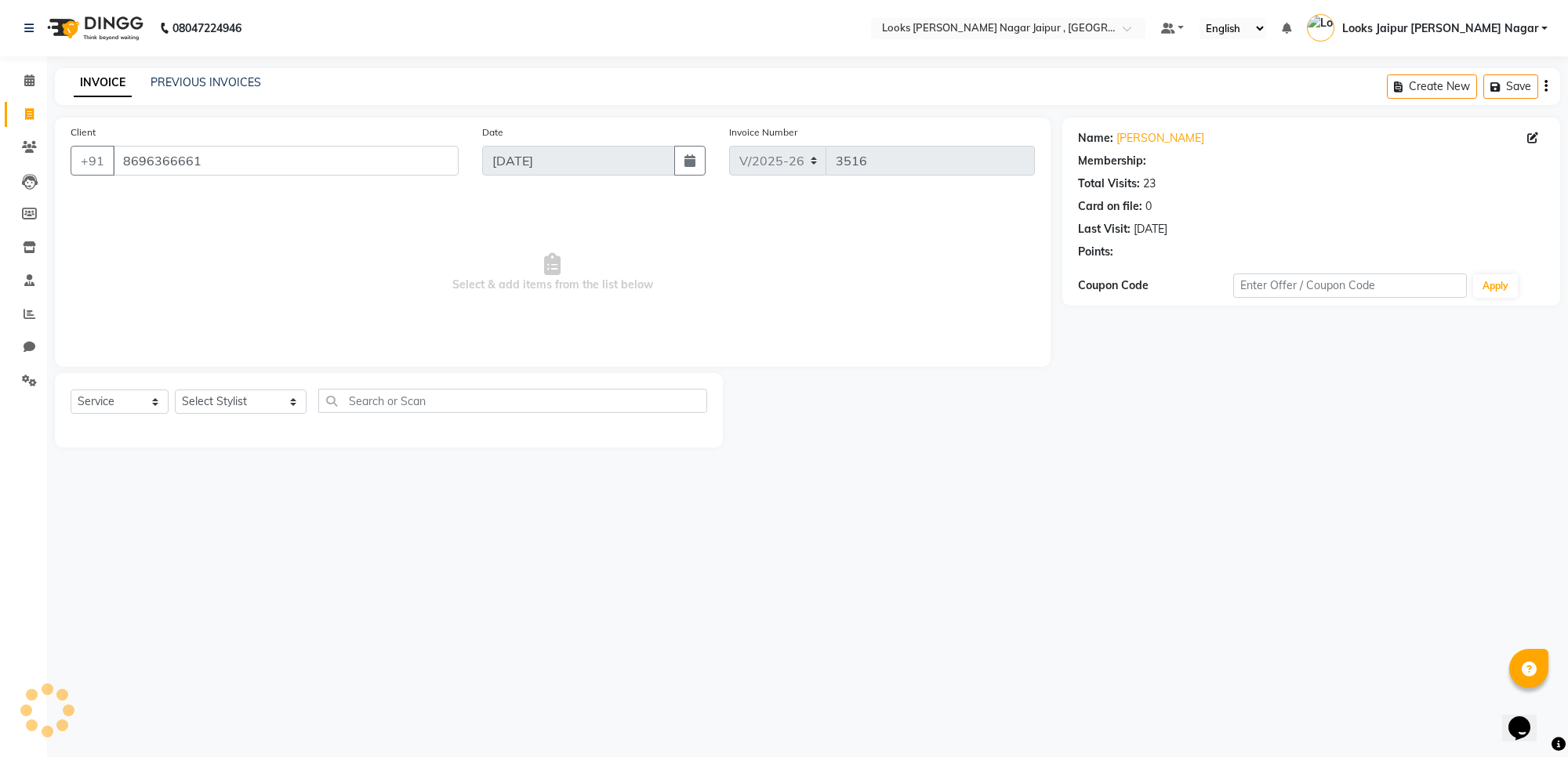
select select "1: Object"
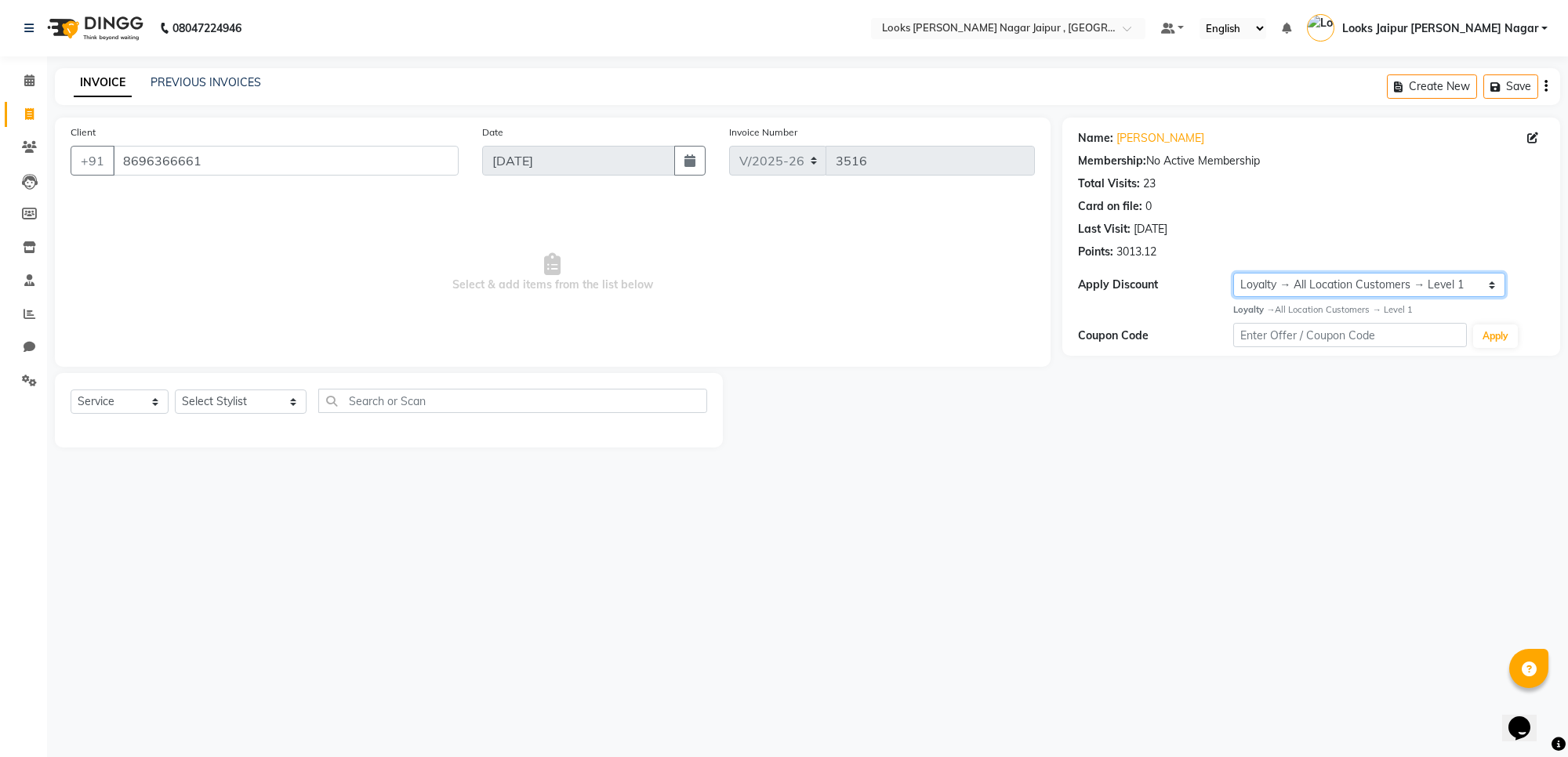
click at [1270, 276] on select "Select Loyalty → All Location Customers → Level 1" at bounding box center [1369, 284] width 273 height 24
click at [1245, 389] on div "Name: [PERSON_NAME] Membership: No Active Membership Total Visits: 23 Card on f…" at bounding box center [1318, 282] width 510 height 330
click at [232, 151] on input "8696366661" at bounding box center [285, 161] width 346 height 30
click at [1293, 512] on div "08047224946 Select Location × Looks [PERSON_NAME] Nagar Jaipur , Jaipur Default…" at bounding box center [784, 378] width 1568 height 757
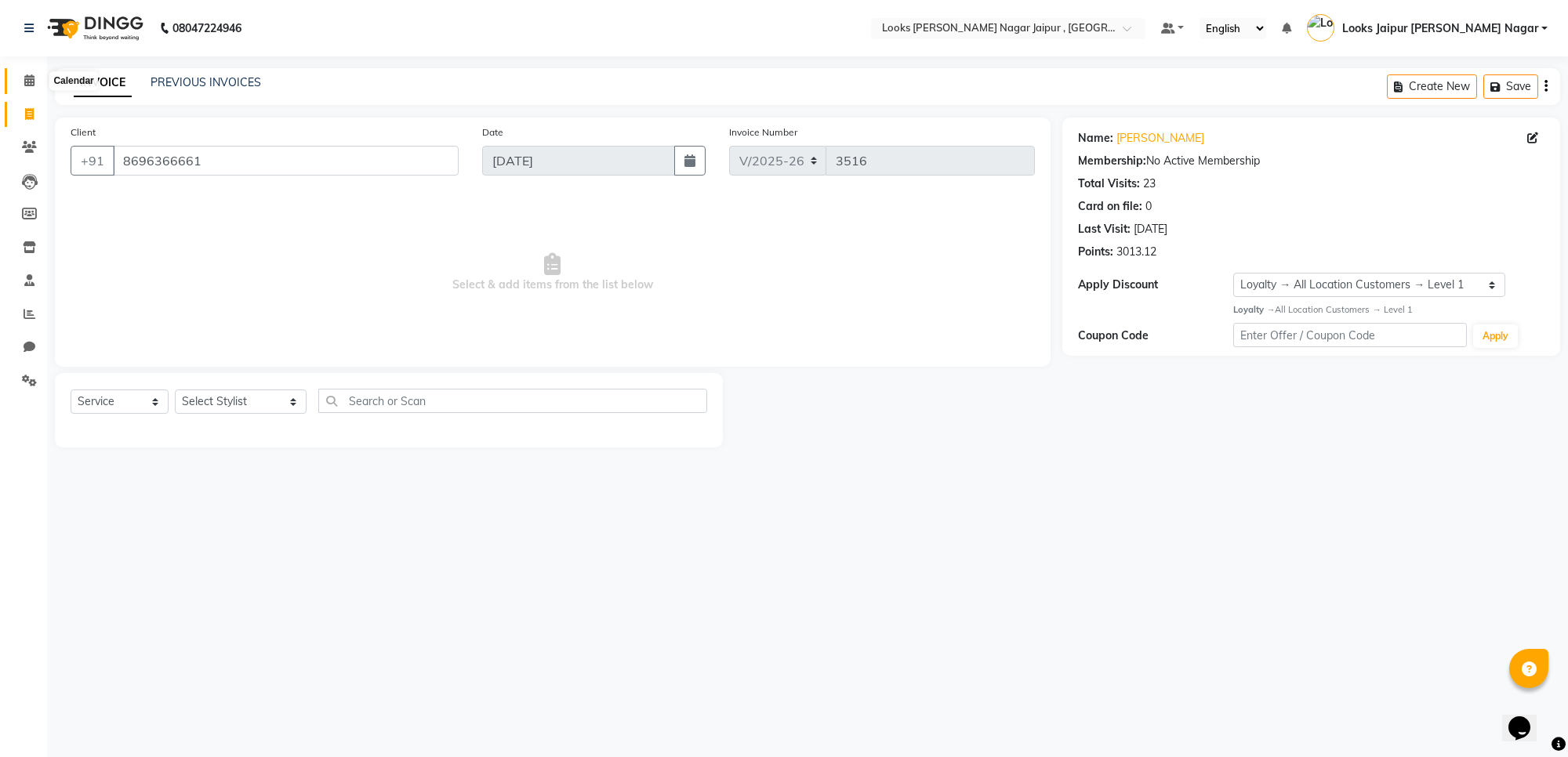
click at [21, 75] on span at bounding box center [29, 81] width 27 height 18
click at [357, 165] on input "8696366661" at bounding box center [285, 161] width 346 height 30
click at [25, 147] on icon at bounding box center [29, 147] width 15 height 12
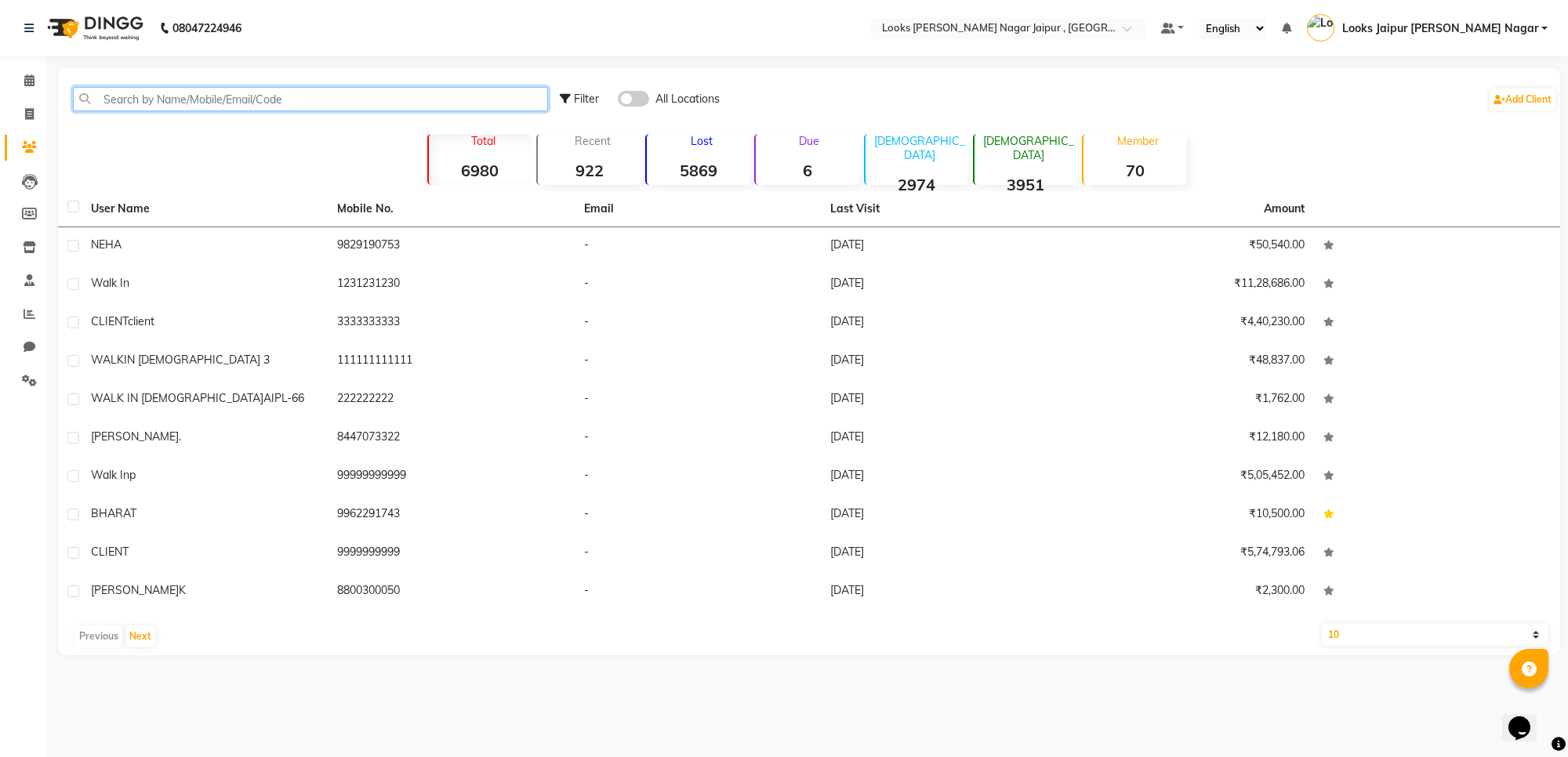
click at [345, 96] on input "text" at bounding box center [310, 98] width 475 height 24
paste input "8696366661"
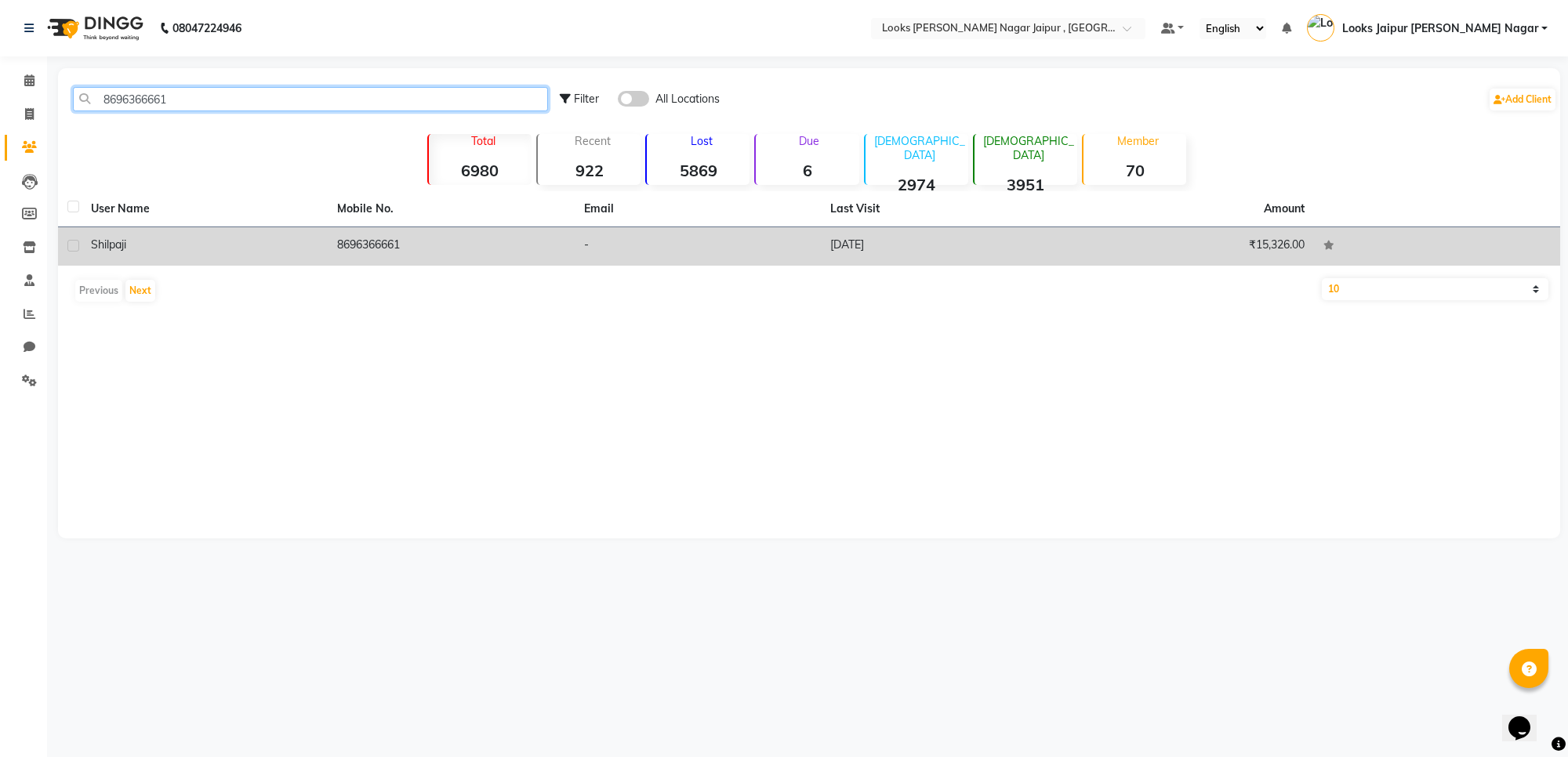
type input "8696366661"
click at [464, 249] on td "8696366661" at bounding box center [451, 246] width 246 height 38
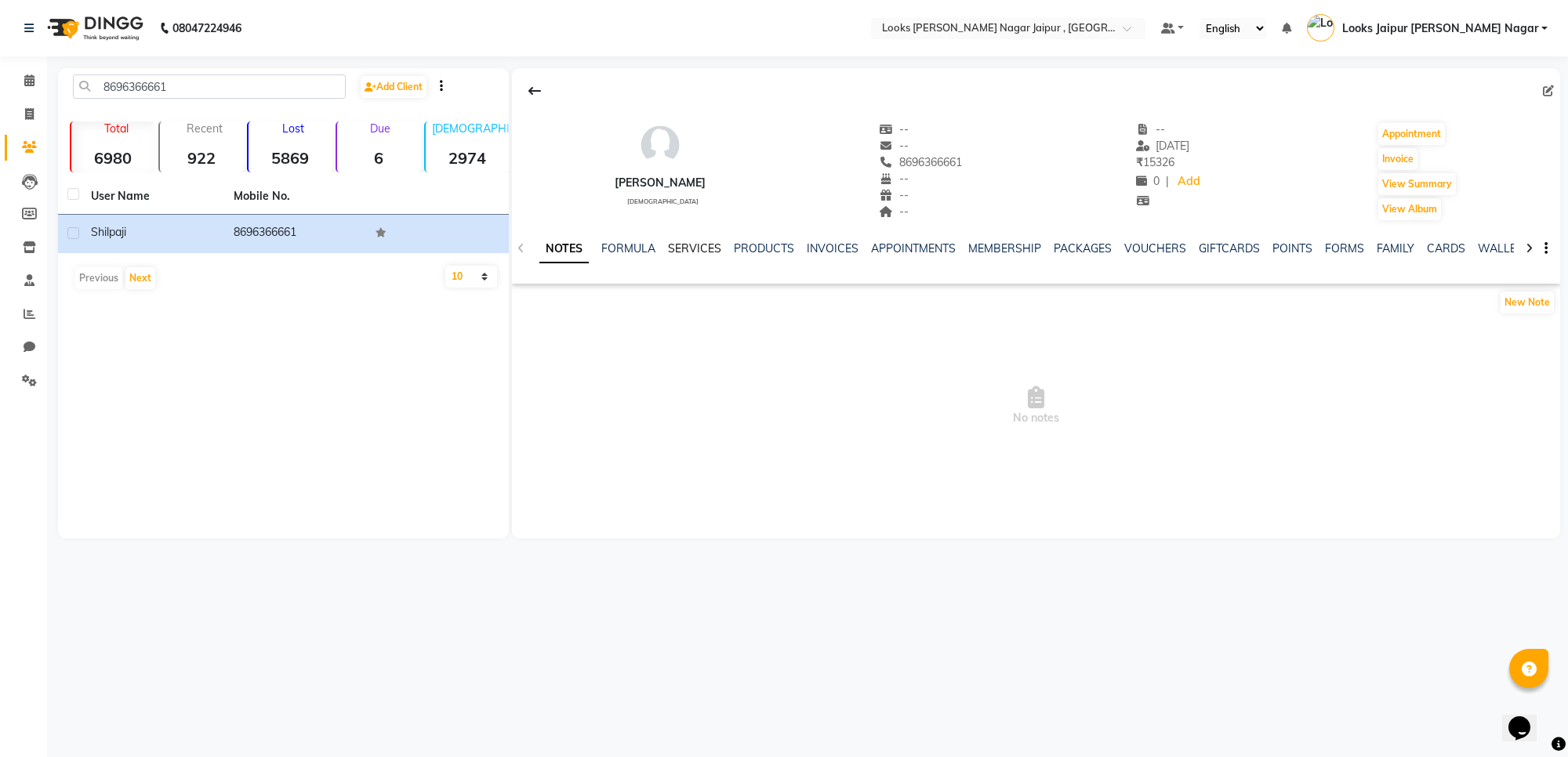
click at [700, 244] on link "SERVICES" at bounding box center [694, 248] width 54 height 15
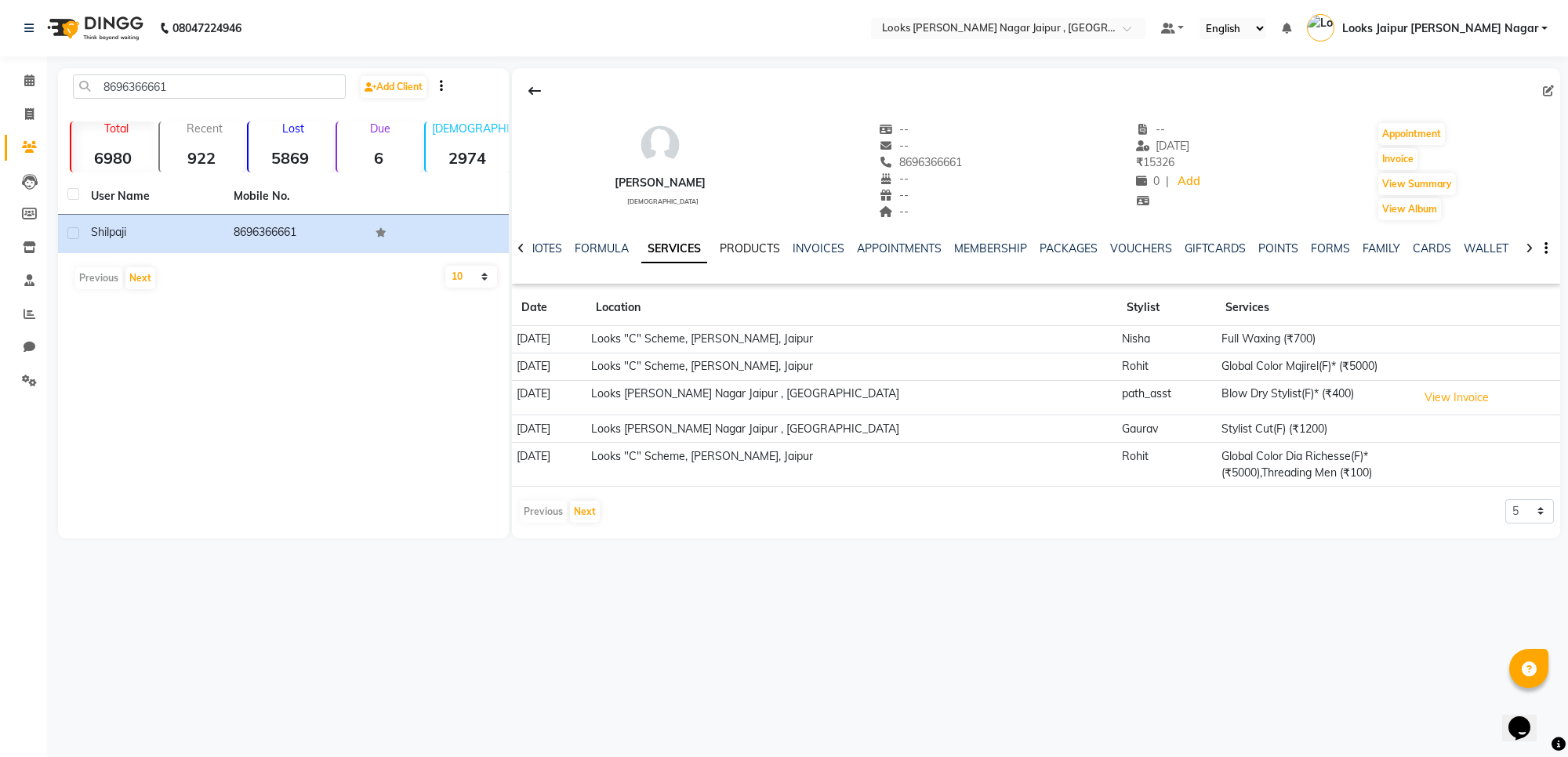
click at [769, 241] on link "PRODUCTS" at bounding box center [750, 248] width 60 height 15
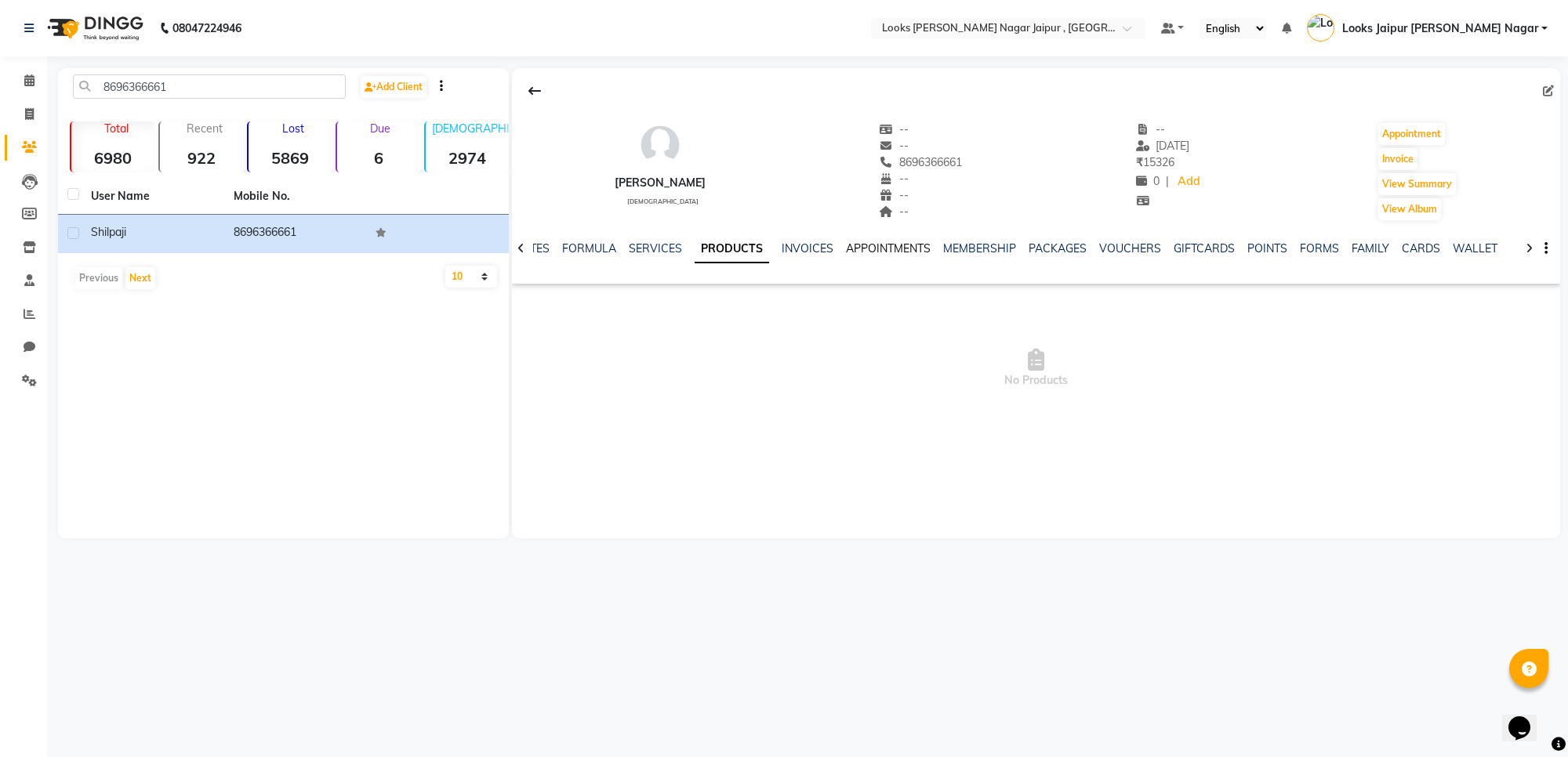
click at [857, 248] on link "APPOINTMENTS" at bounding box center [888, 248] width 85 height 15
click at [963, 244] on link "MEMBERSHIP" at bounding box center [956, 248] width 73 height 15
click at [1023, 248] on link "PACKAGES" at bounding box center [1019, 248] width 58 height 15
click at [1056, 247] on link "VOUCHERS" at bounding box center [1078, 248] width 62 height 15
click at [1119, 247] on link "GIFTCARDS" at bounding box center [1140, 248] width 61 height 15
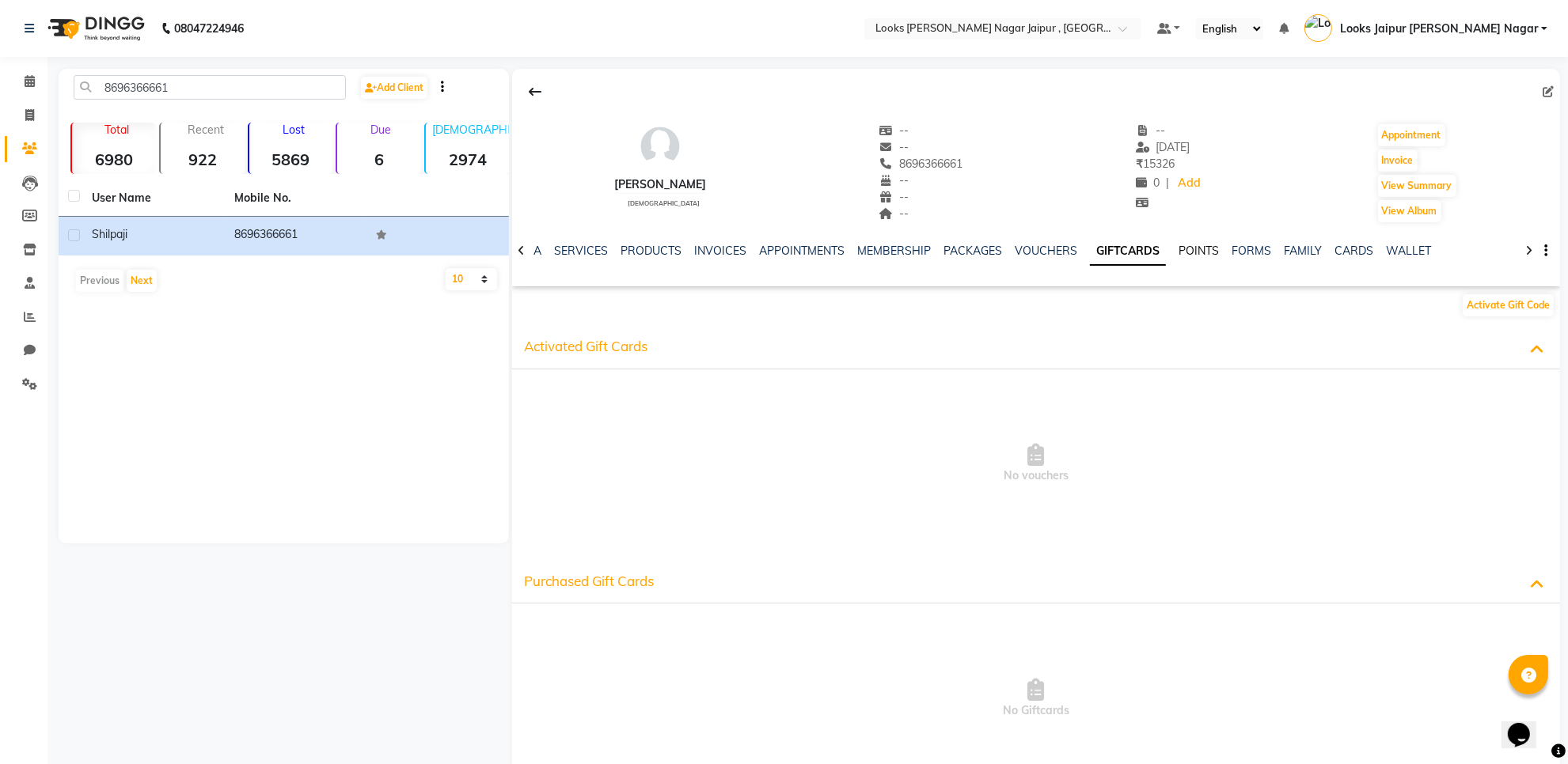
click at [1179, 249] on link "POINTS" at bounding box center [1199, 250] width 40 height 15
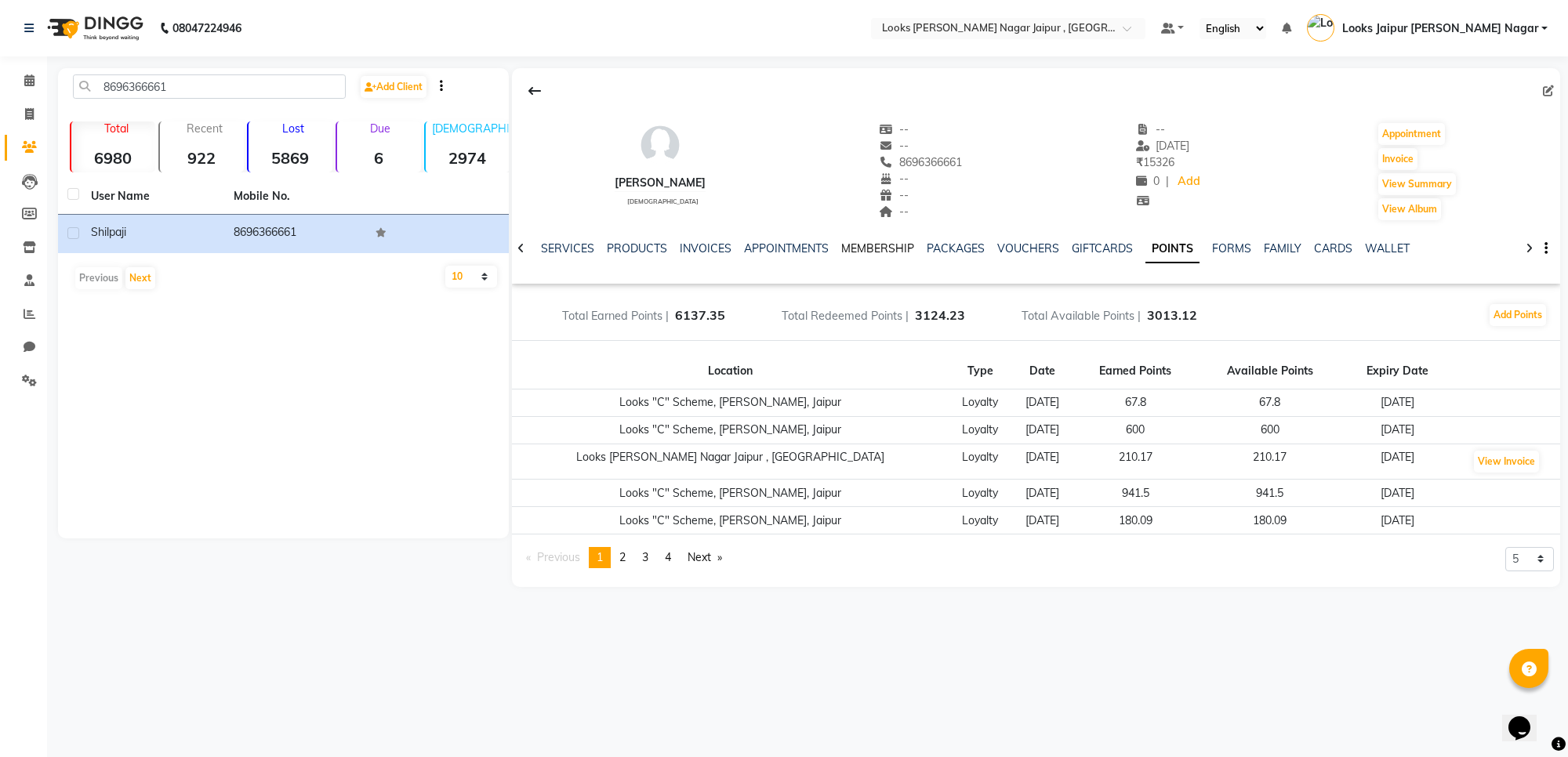
click at [884, 248] on link "MEMBERSHIP" at bounding box center [877, 248] width 73 height 15
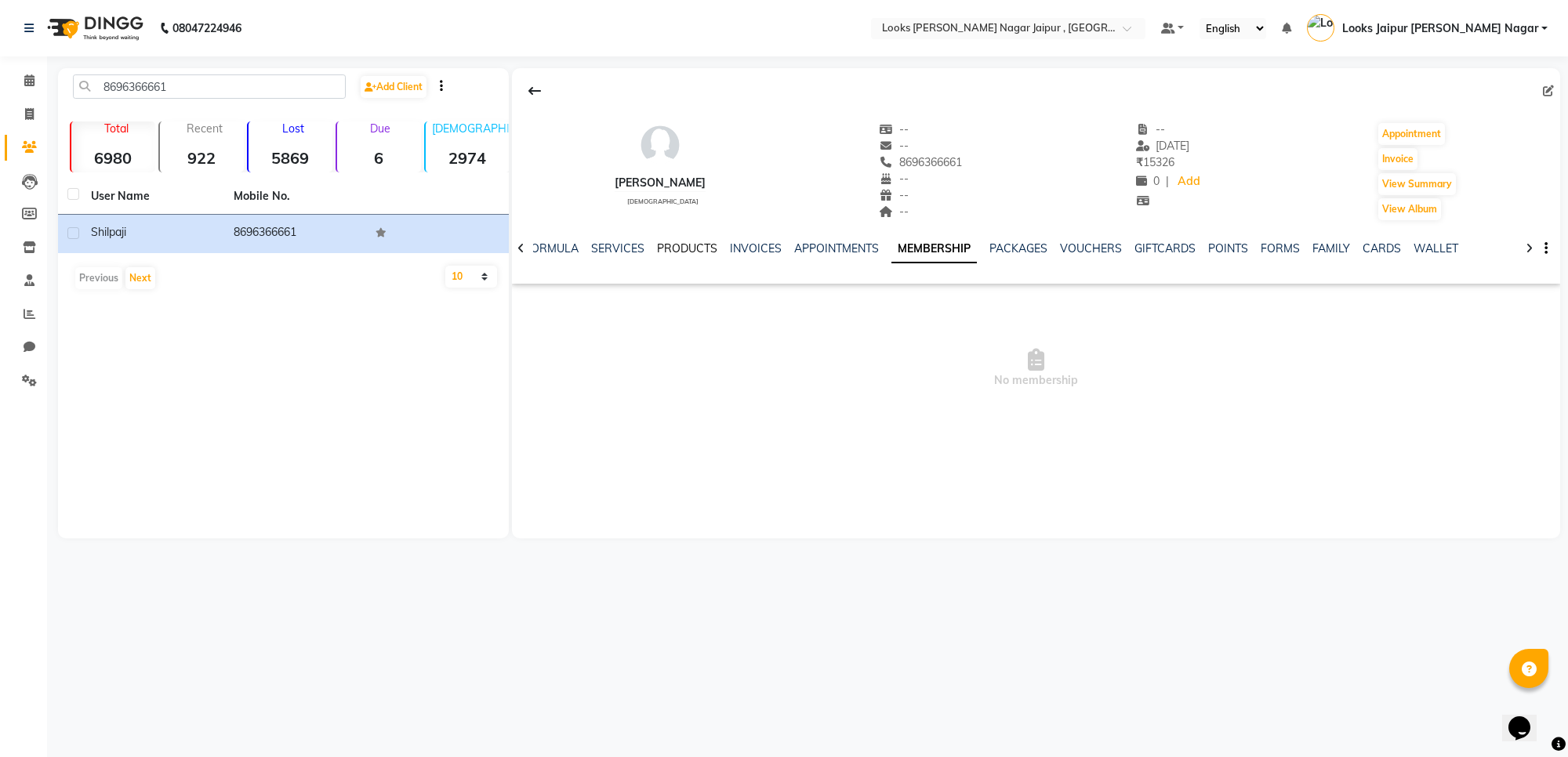
click at [695, 243] on link "PRODUCTS" at bounding box center [687, 248] width 60 height 15
click at [817, 248] on link "INVOICES" at bounding box center [807, 248] width 52 height 15
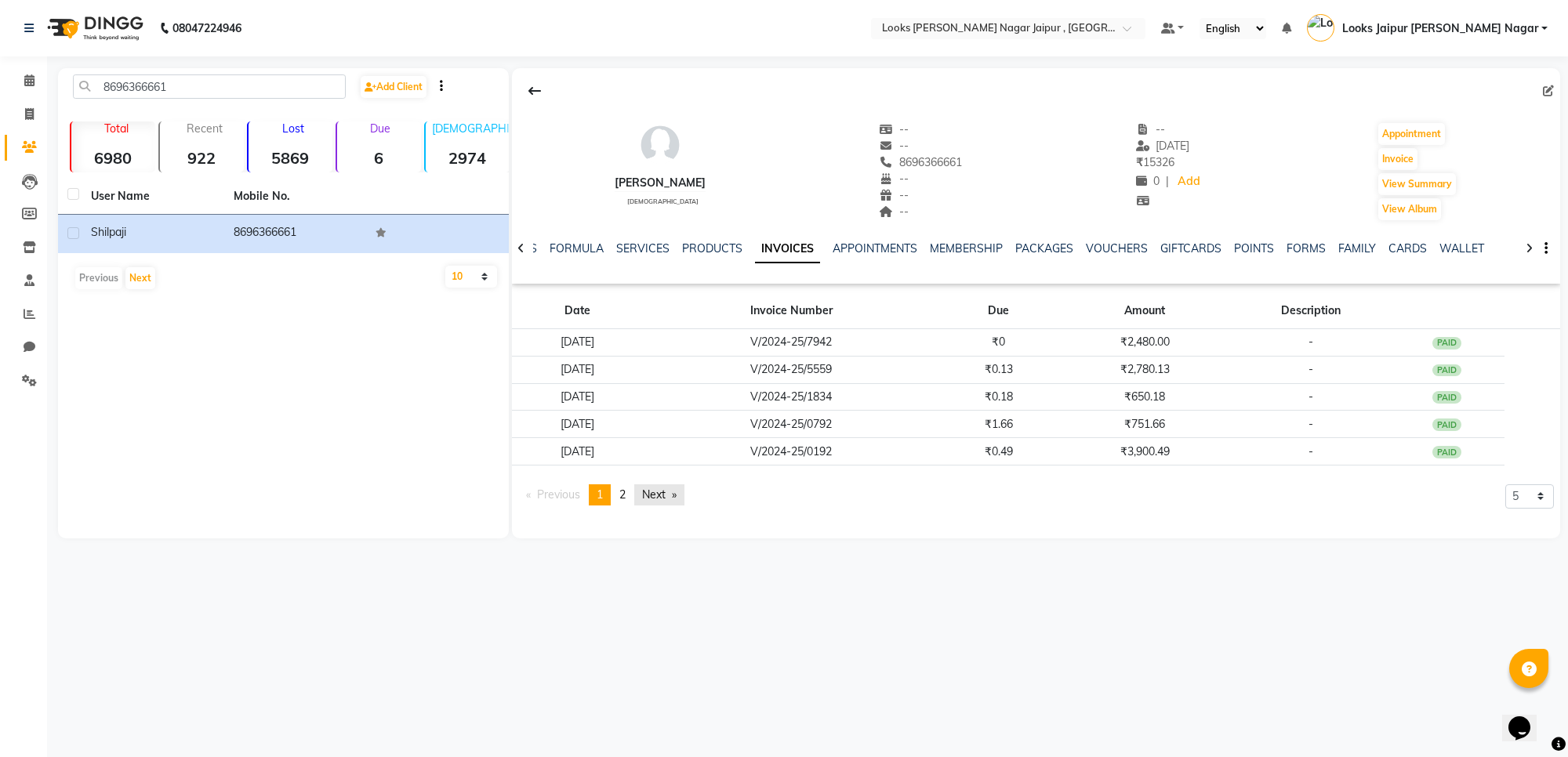
click at [657, 492] on link "Next page" at bounding box center [660, 495] width 51 height 21
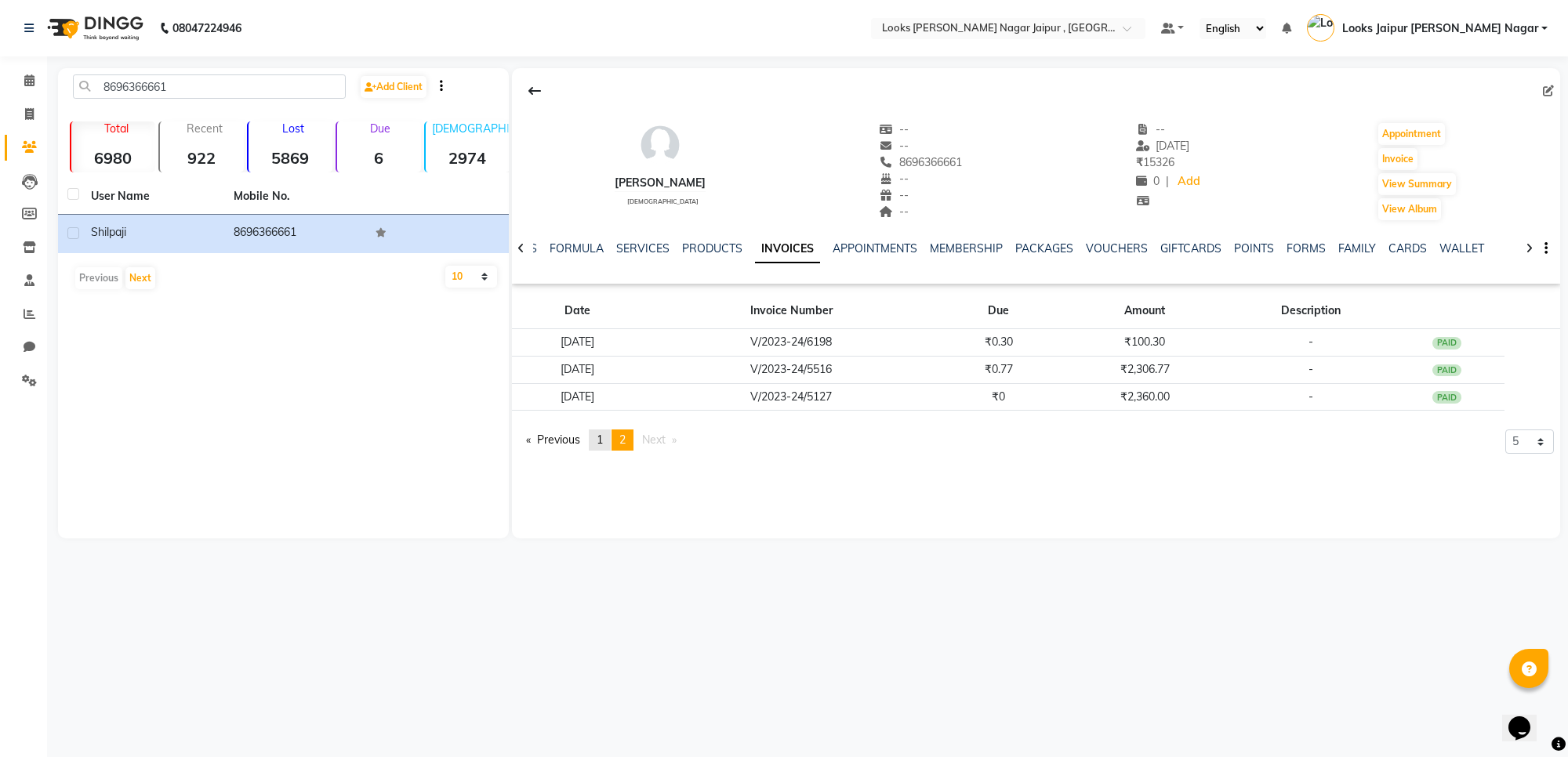
click at [601, 436] on span "1" at bounding box center [600, 440] width 6 height 15
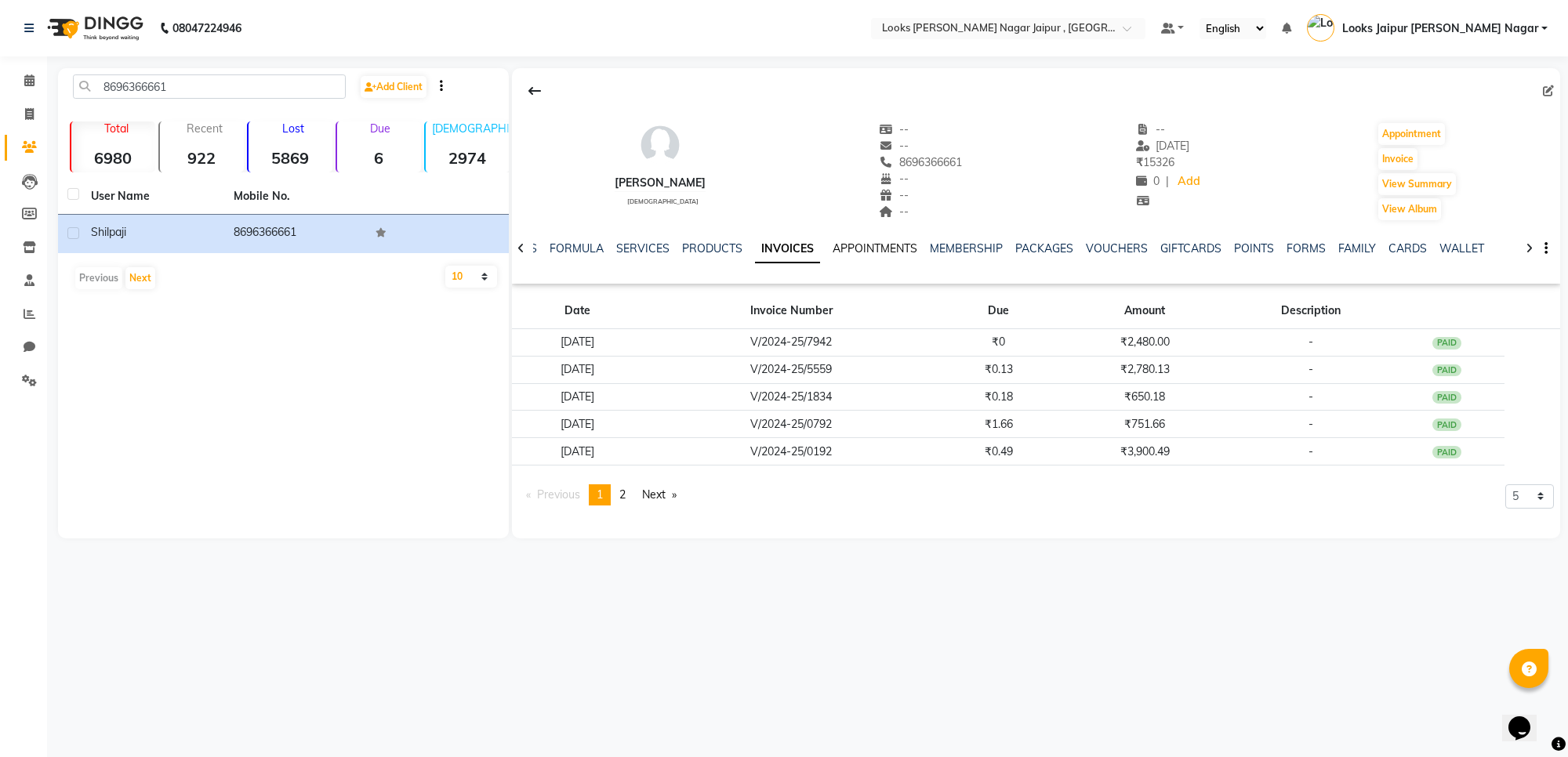
click at [879, 249] on link "APPOINTMENTS" at bounding box center [875, 248] width 85 height 15
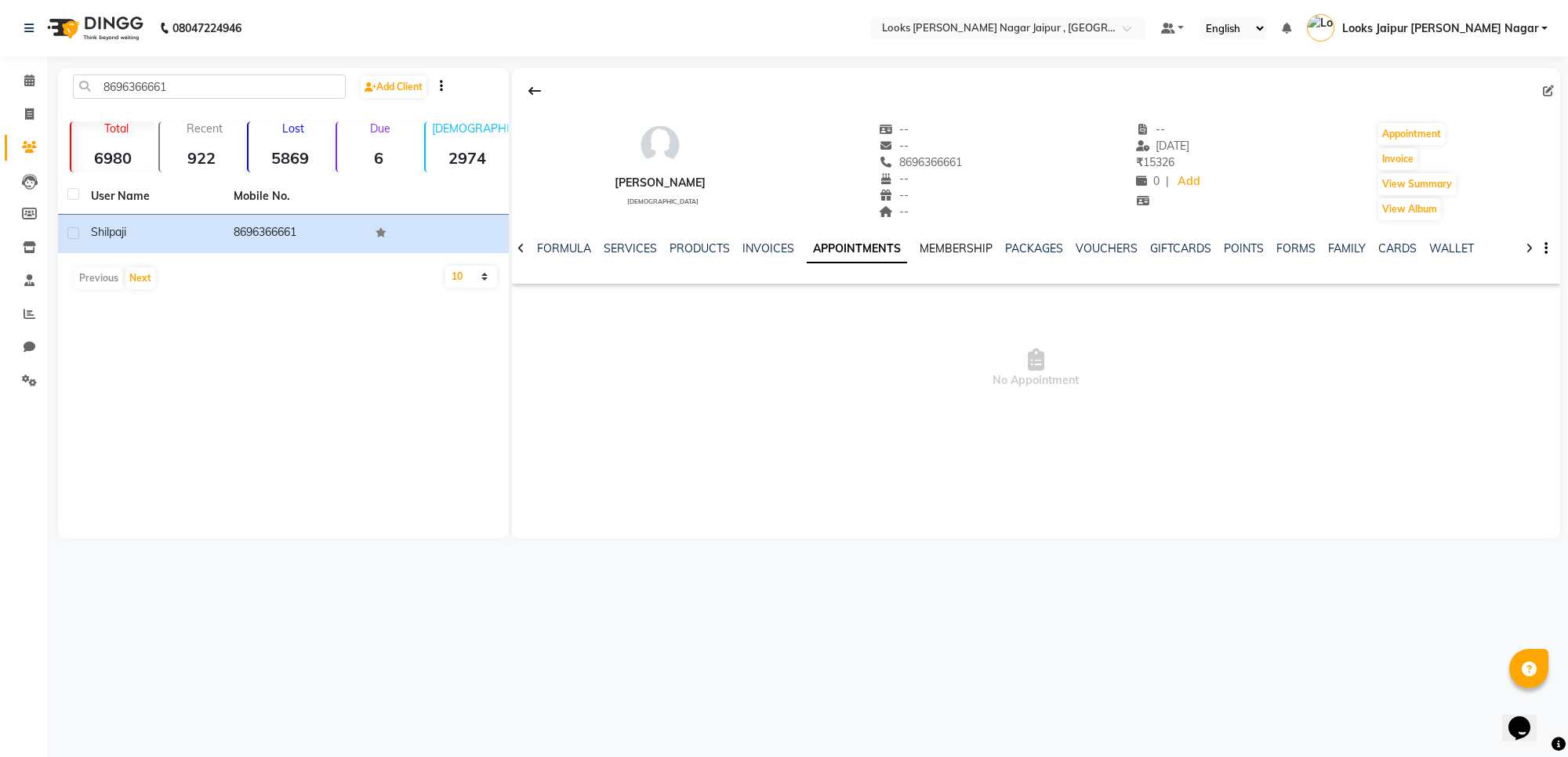
click at [938, 241] on link "MEMBERSHIP" at bounding box center [956, 248] width 73 height 15
click at [1013, 247] on link "PACKAGES" at bounding box center [1019, 248] width 58 height 15
click at [1063, 243] on link "VOUCHERS" at bounding box center [1078, 248] width 62 height 15
click at [519, 247] on icon at bounding box center [521, 248] width 7 height 11
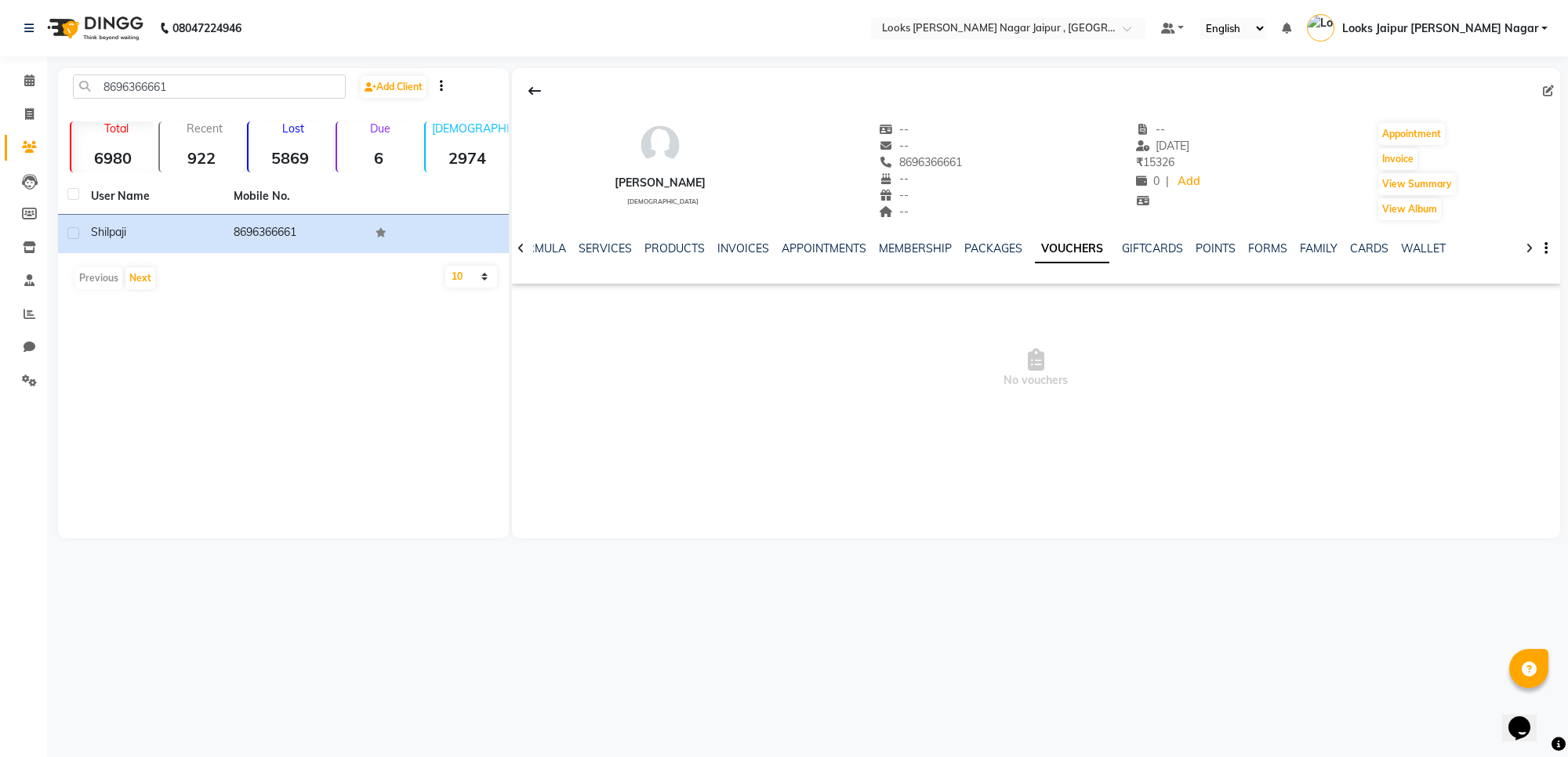
click at [519, 247] on icon at bounding box center [521, 248] width 7 height 11
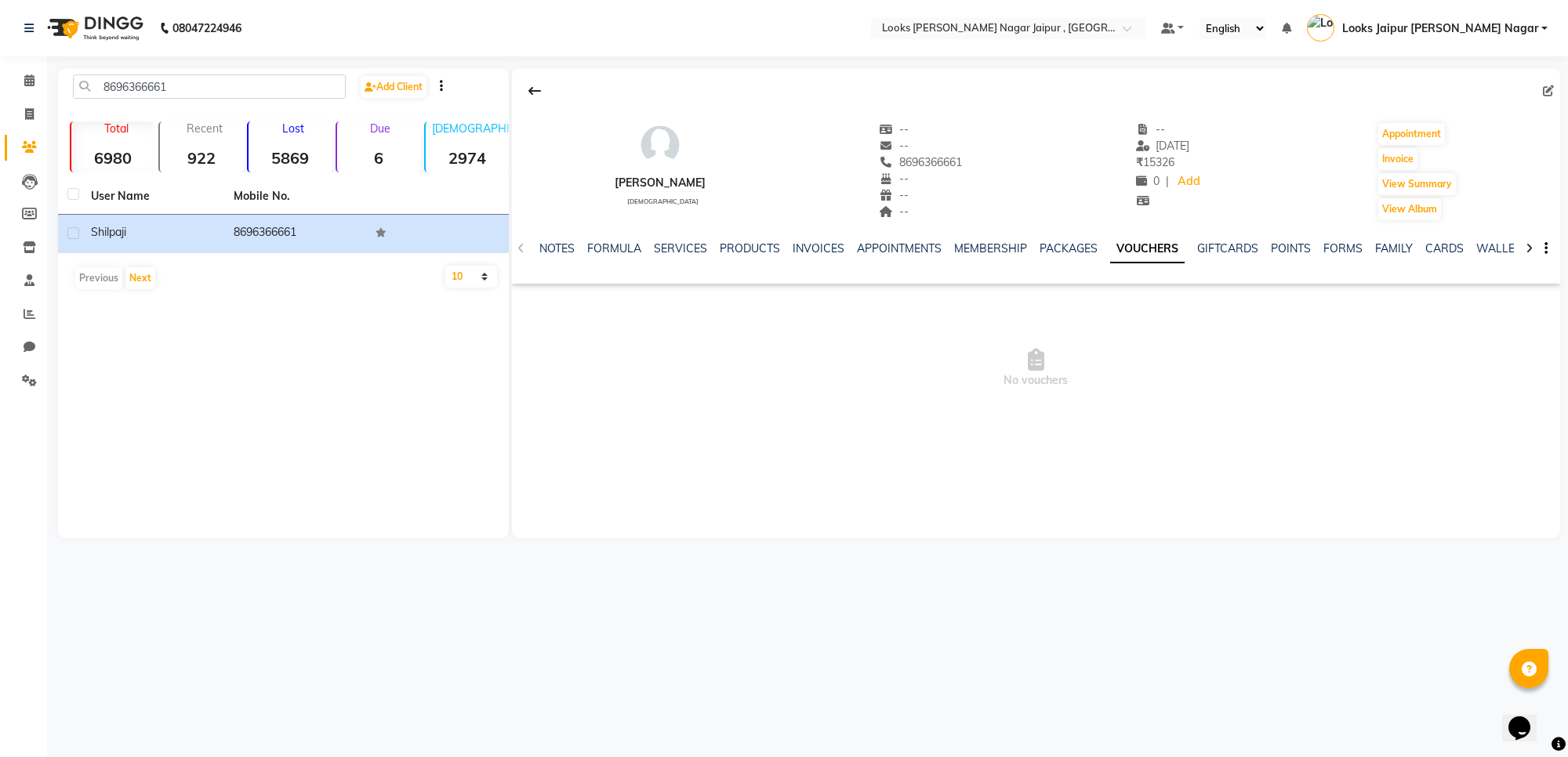
click at [519, 247] on div "NOTES FORMULA SERVICES PRODUCTS INVOICES APPOINTMENTS MEMBERSHIP PACKAGES VOUCH…" at bounding box center [1036, 249] width 1048 height 54
click at [599, 248] on link "FORMULA" at bounding box center [614, 248] width 55 height 15
click at [711, 248] on link "SERVICES" at bounding box center [693, 248] width 54 height 15
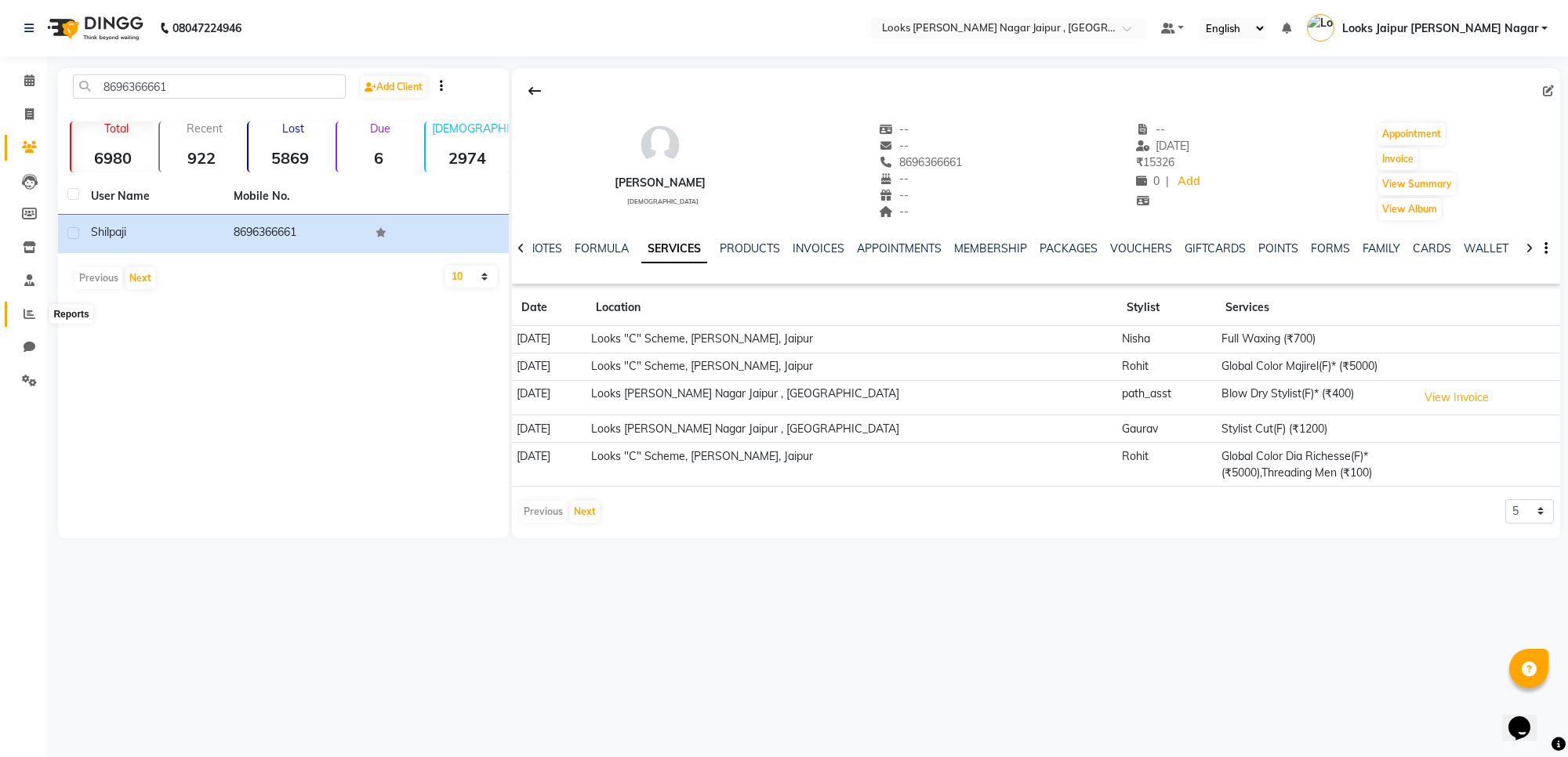
click at [34, 313] on icon at bounding box center [29, 314] width 12 height 12
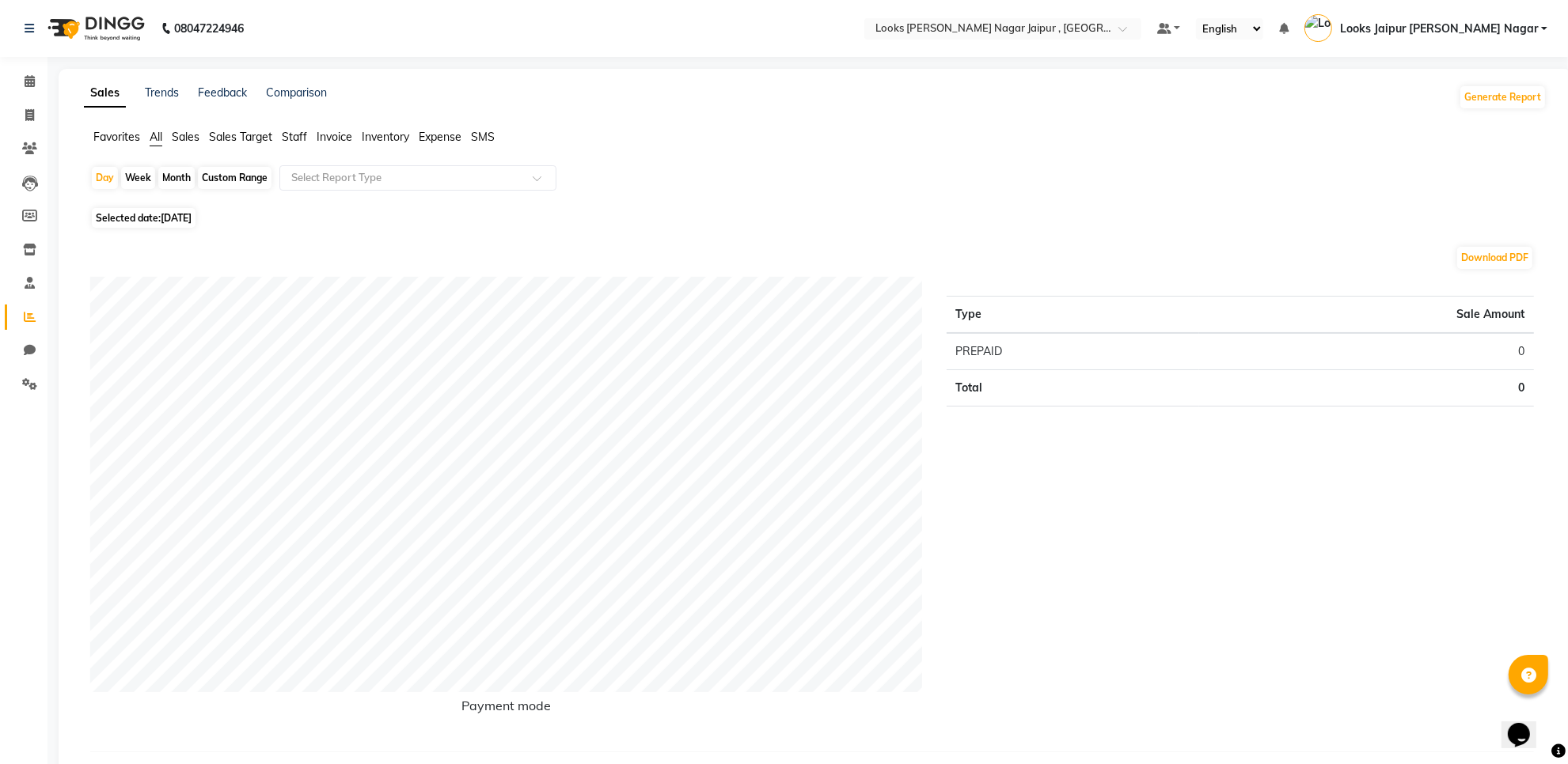
click at [298, 133] on span "Staff" at bounding box center [295, 136] width 26 height 15
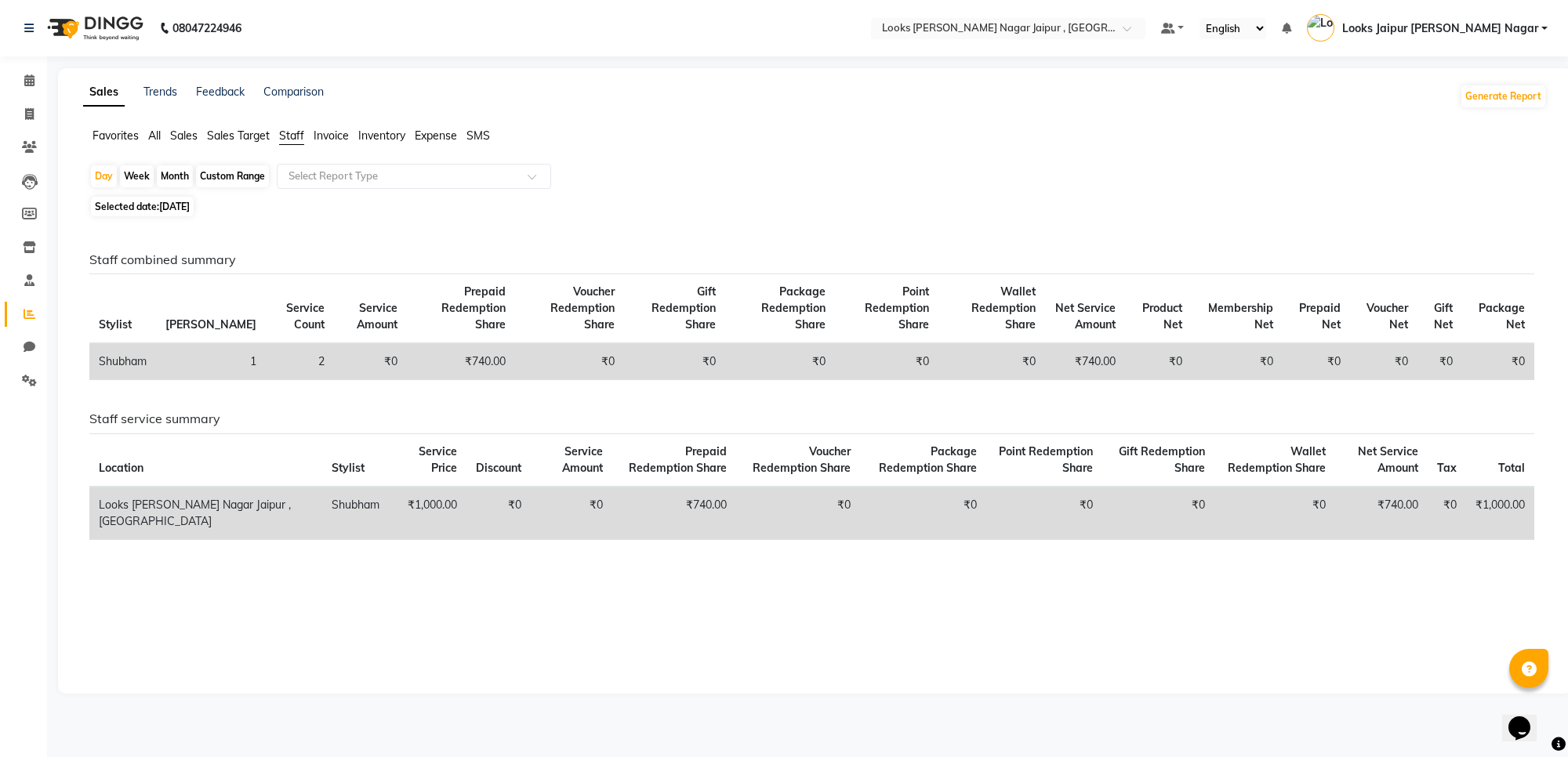
click at [164, 206] on span "[DATE]" at bounding box center [174, 206] width 30 height 12
select select "9"
select select "2025"
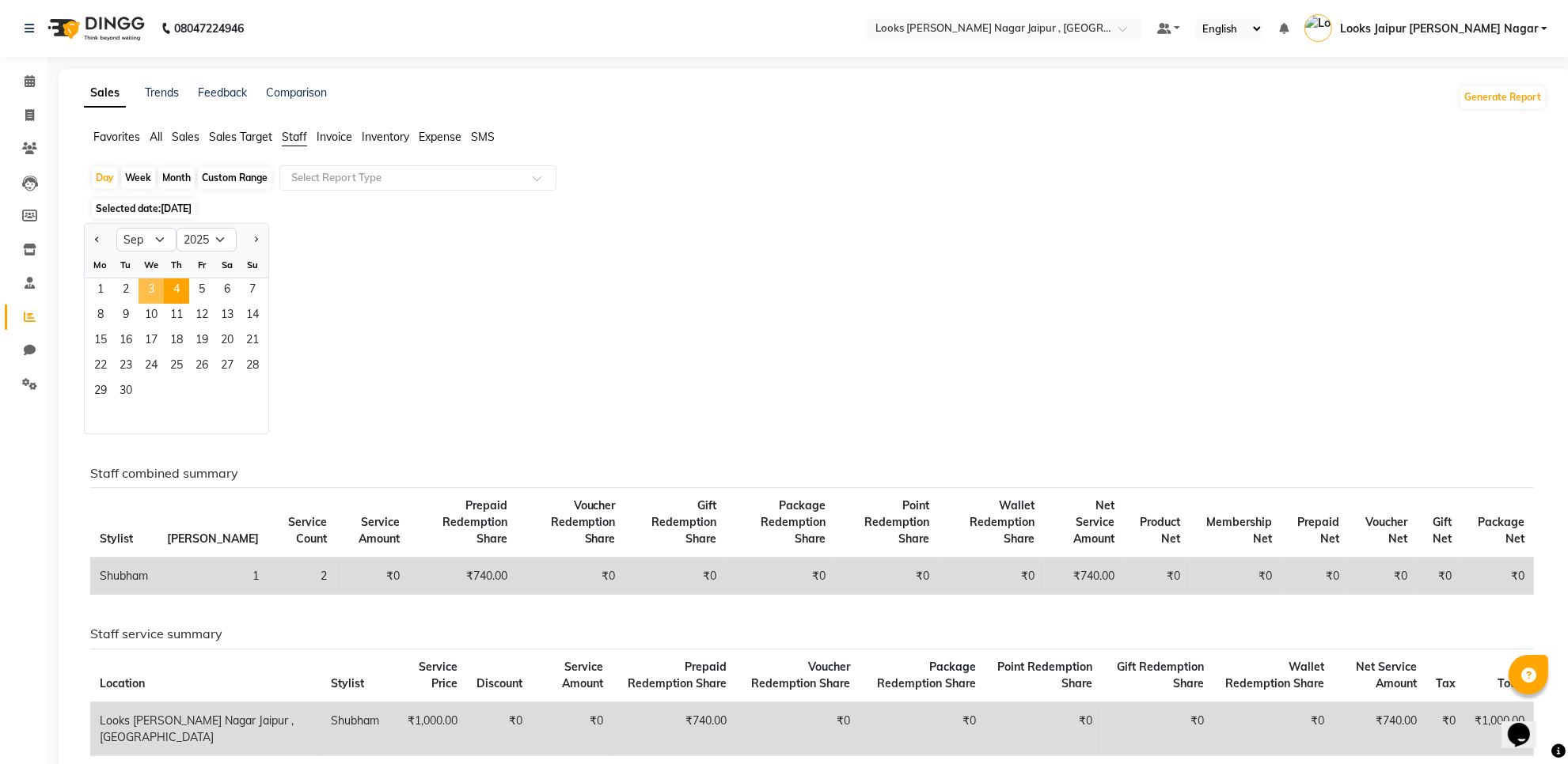
click at [162, 291] on span "3" at bounding box center [151, 292] width 26 height 26
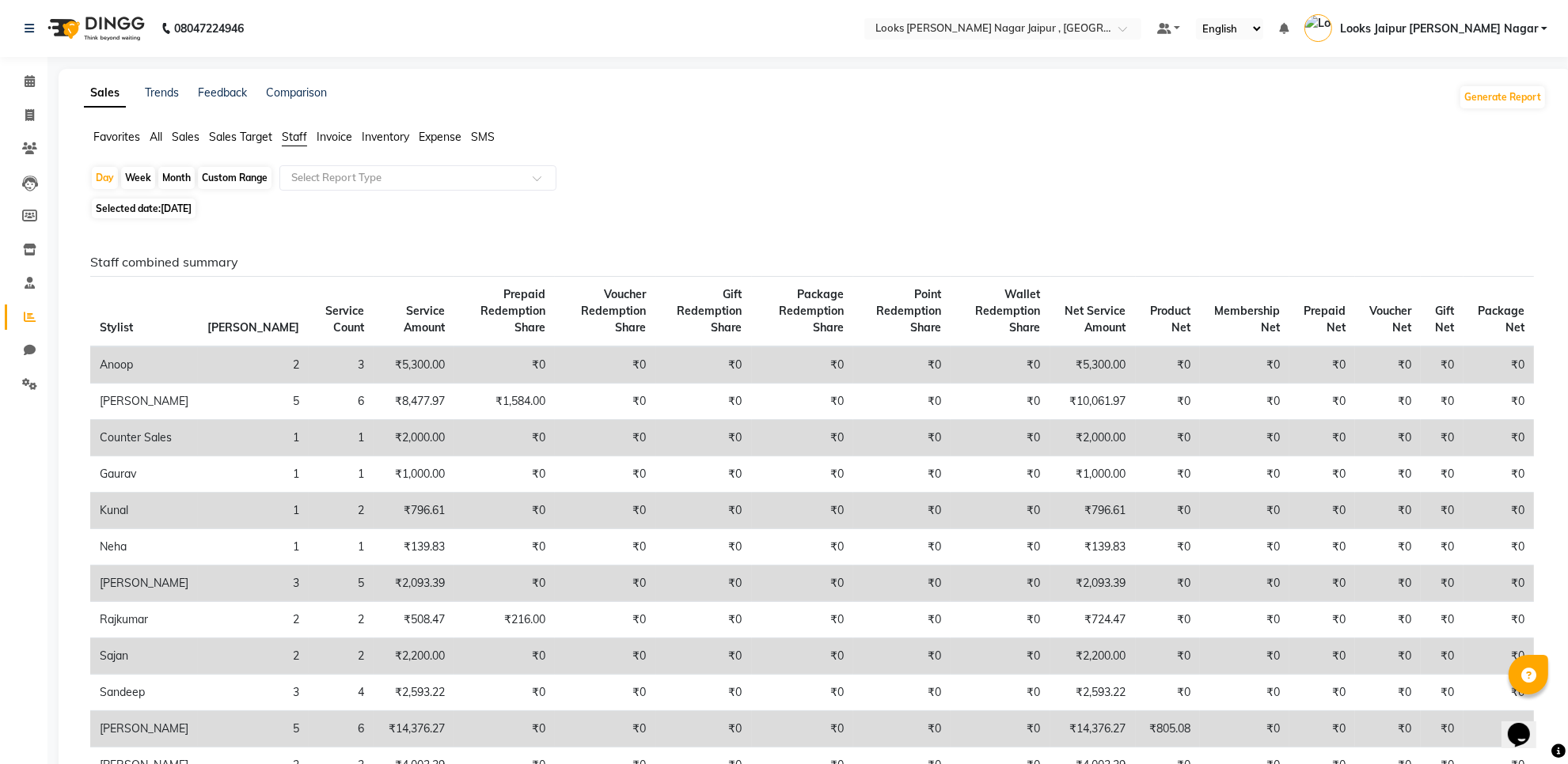
click at [142, 202] on span "Selected date: [DATE]" at bounding box center [143, 208] width 104 height 20
select select "9"
select select "2025"
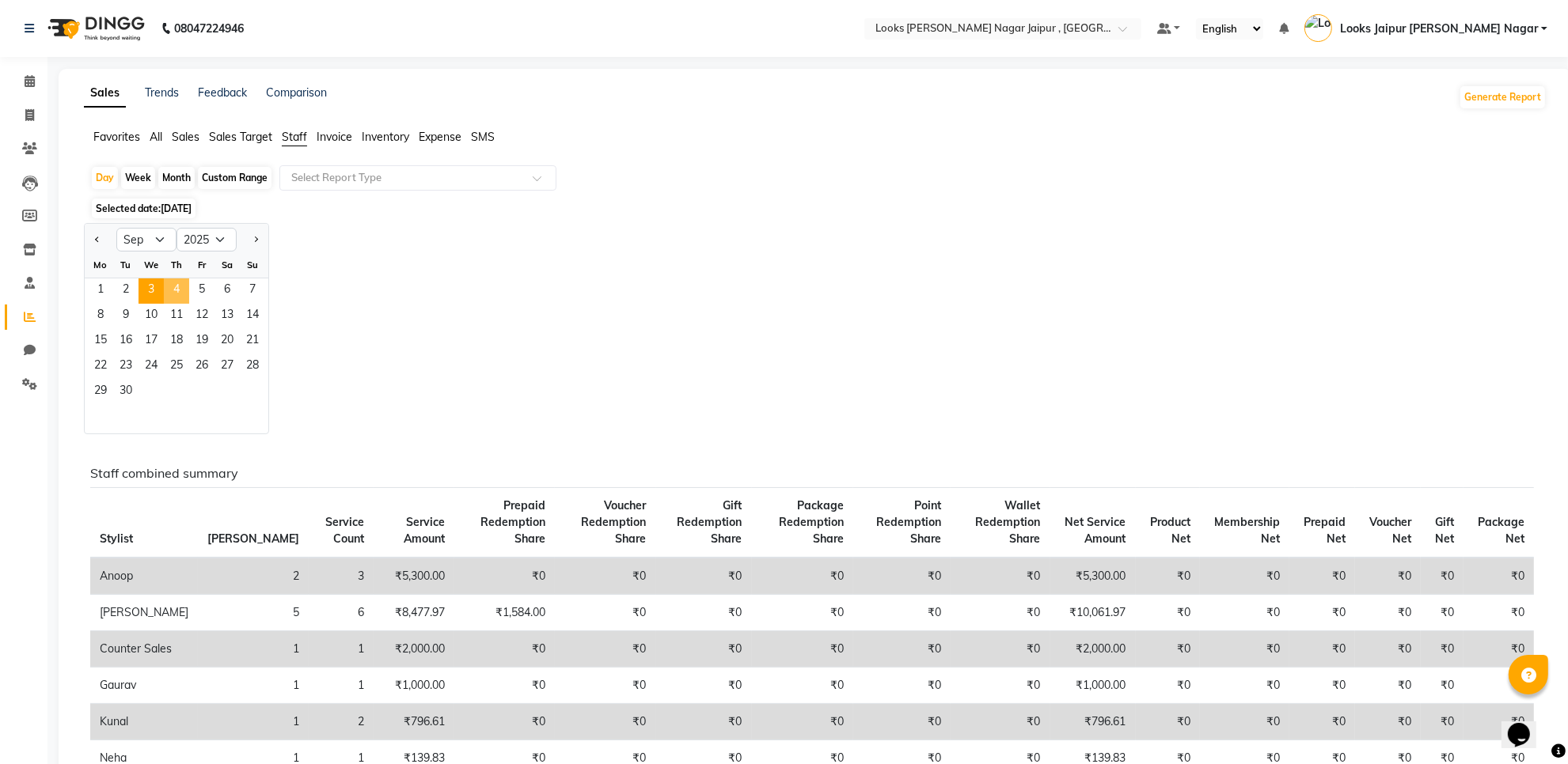
click at [178, 285] on span "4" at bounding box center [177, 292] width 26 height 26
